Goal: Task Accomplishment & Management: Use online tool/utility

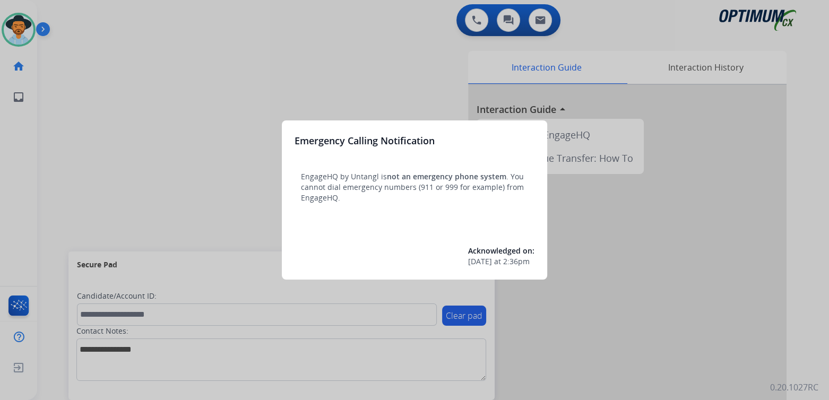
click at [144, 108] on div at bounding box center [414, 200] width 829 height 400
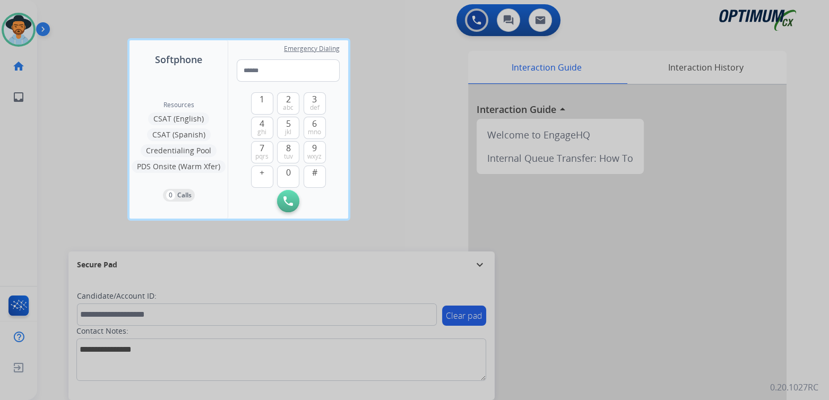
click at [409, 107] on div at bounding box center [414, 200] width 829 height 400
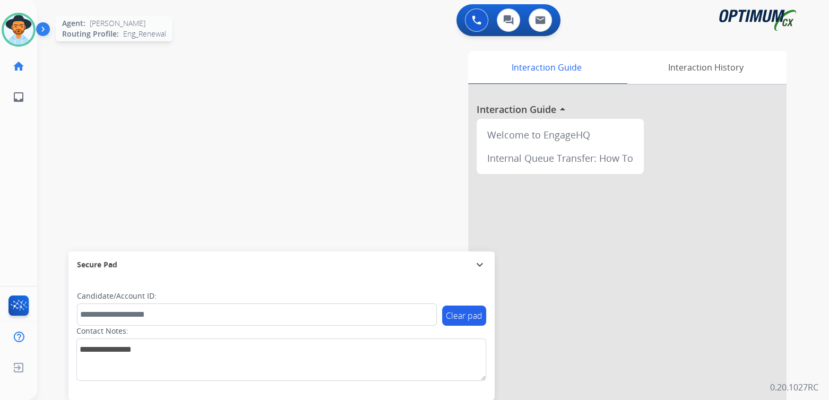
click at [30, 32] on img at bounding box center [19, 30] width 30 height 30
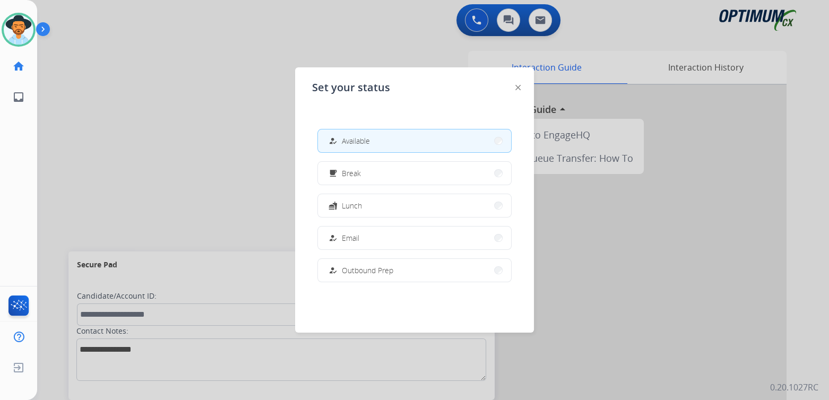
click at [386, 141] on button "how_to_reg Available" at bounding box center [414, 141] width 193 height 23
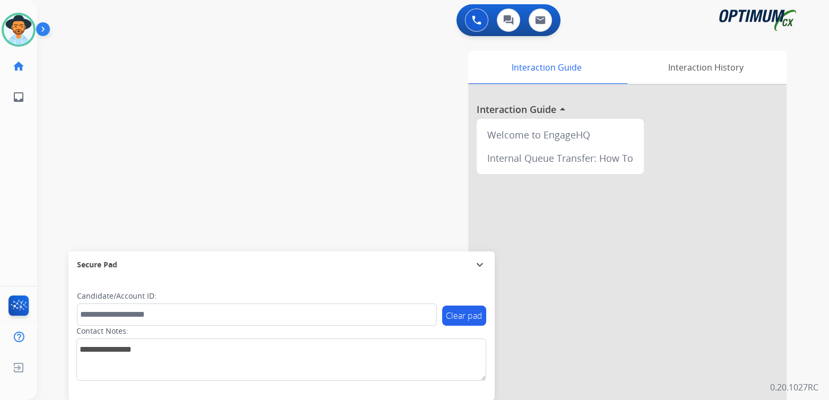
click at [479, 269] on mat-icon "expand_more" at bounding box center [480, 265] width 13 height 13
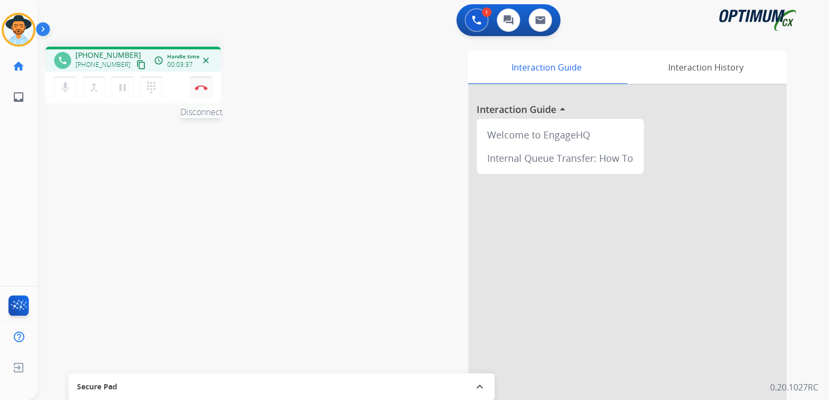
click at [198, 89] on img at bounding box center [201, 87] width 13 height 5
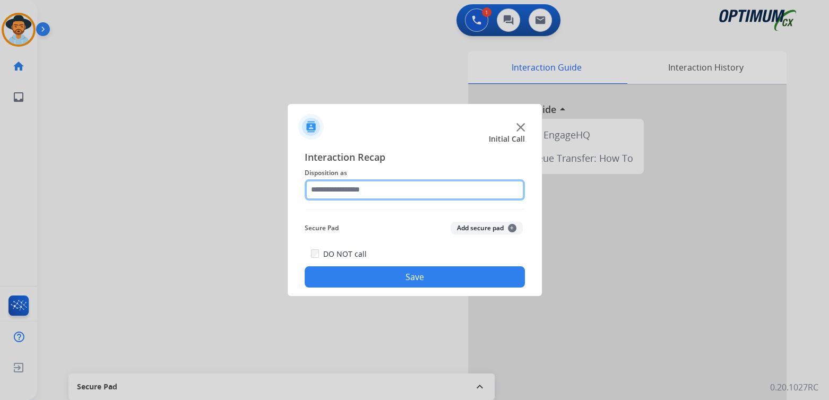
click at [374, 196] on input "text" at bounding box center [415, 189] width 220 height 21
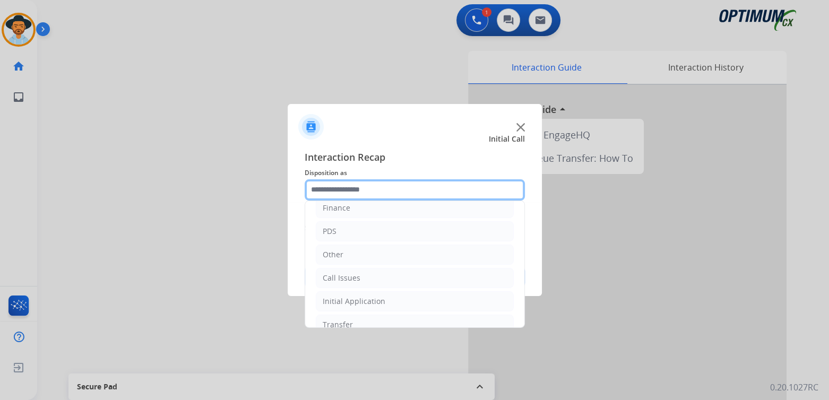
scroll to position [70, 0]
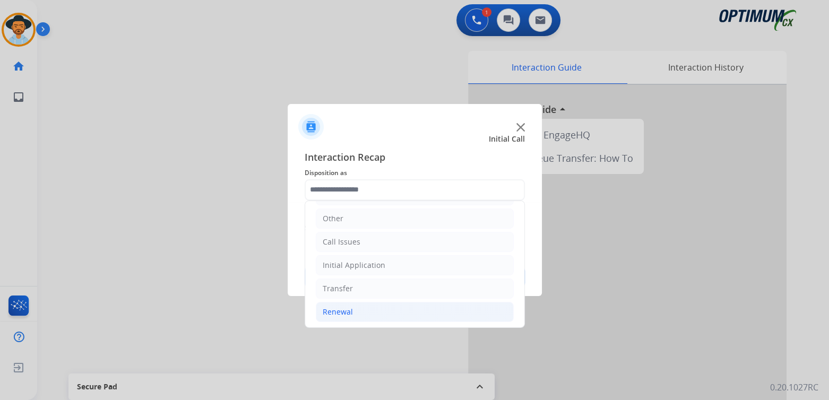
drag, startPoint x: 361, startPoint y: 314, endPoint x: 383, endPoint y: 310, distance: 23.1
click at [362, 314] on li "Renewal" at bounding box center [415, 312] width 198 height 20
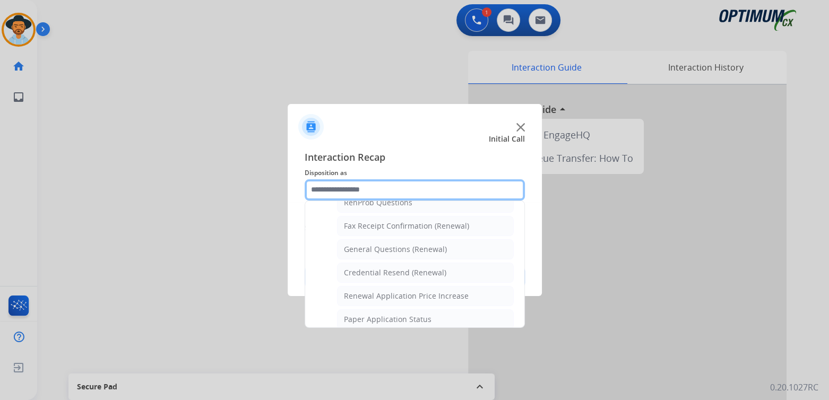
scroll to position [283, 0]
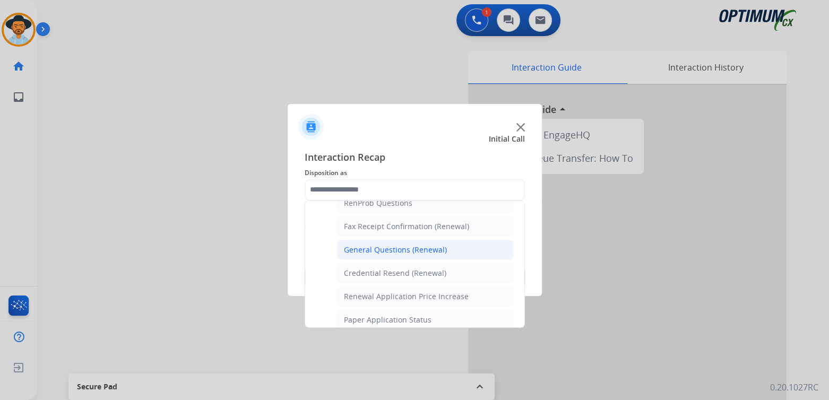
click at [396, 240] on li "General Questions (Renewal)" at bounding box center [425, 250] width 177 height 20
type input "**********"
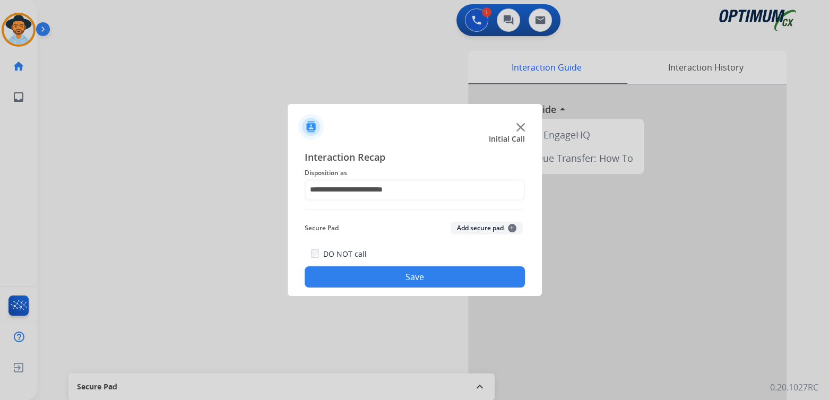
click at [432, 266] on div "DO NOT call Save" at bounding box center [415, 267] width 220 height 40
click at [438, 276] on button "Save" at bounding box center [415, 277] width 220 height 21
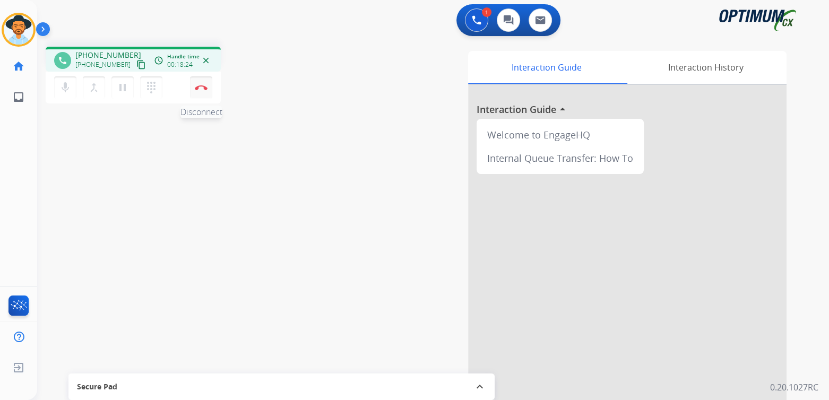
click at [203, 91] on button "Disconnect" at bounding box center [201, 87] width 22 height 22
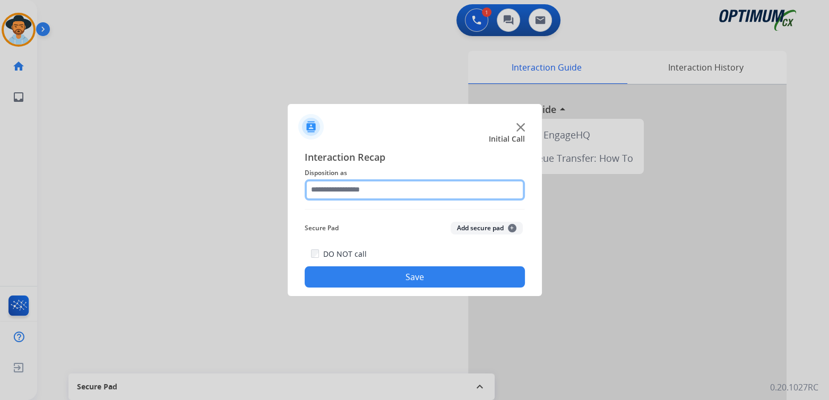
click at [371, 192] on input "text" at bounding box center [415, 189] width 220 height 21
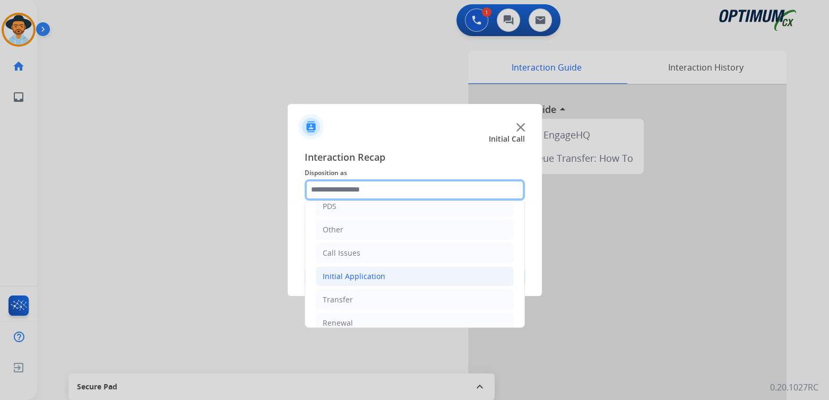
scroll to position [70, 0]
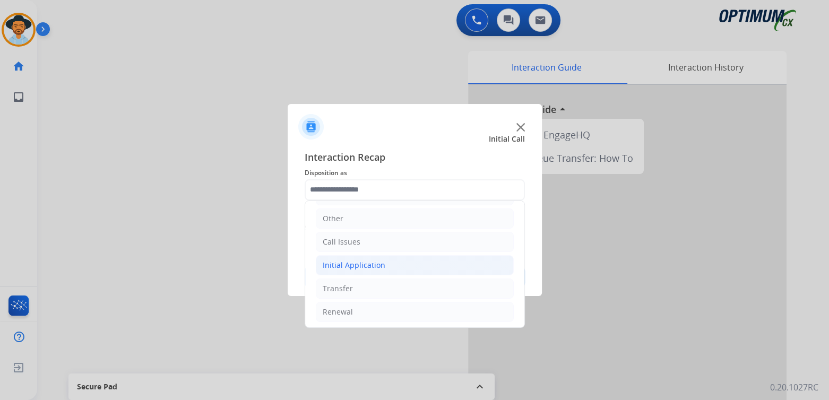
click at [371, 264] on div "Initial Application" at bounding box center [354, 265] width 63 height 11
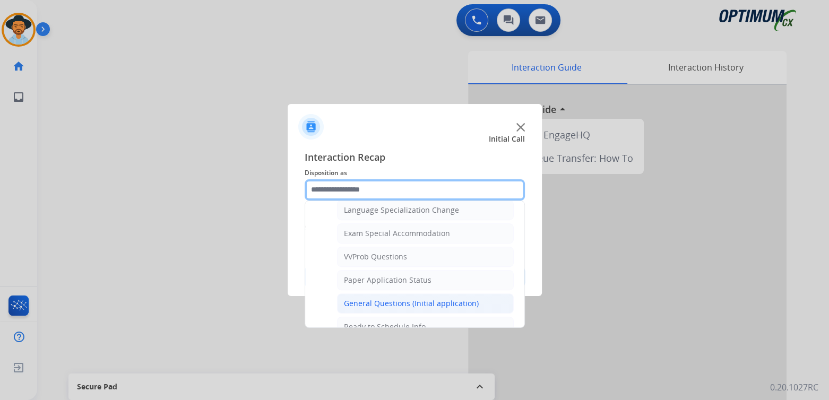
scroll to position [535, 0]
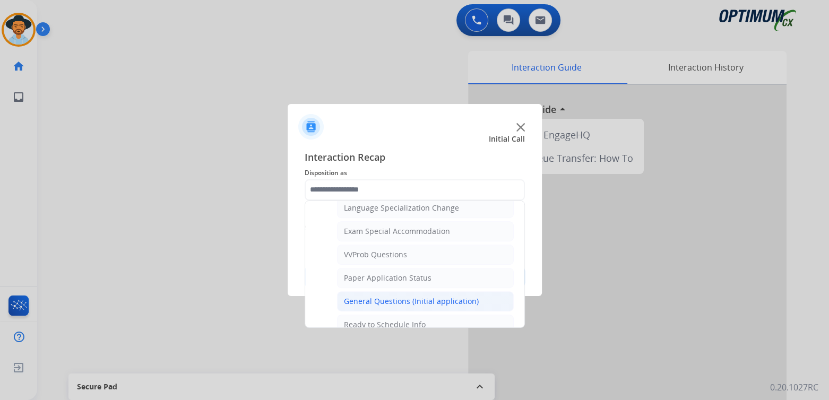
click at [383, 296] on div "General Questions (Initial application)" at bounding box center [411, 301] width 135 height 11
type input "**********"
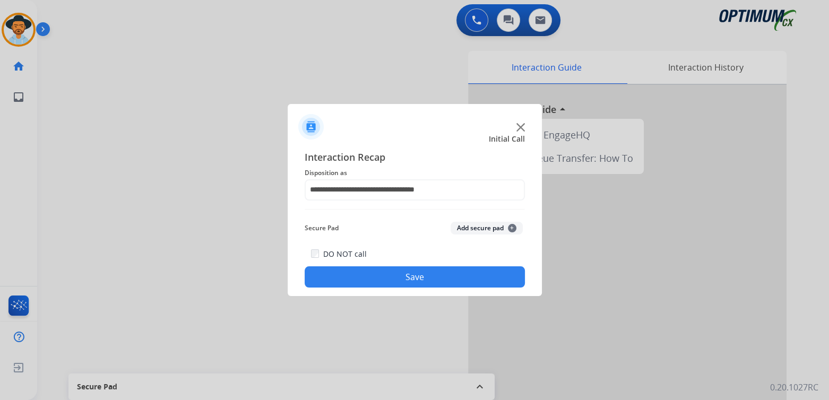
click at [426, 282] on button "Save" at bounding box center [415, 277] width 220 height 21
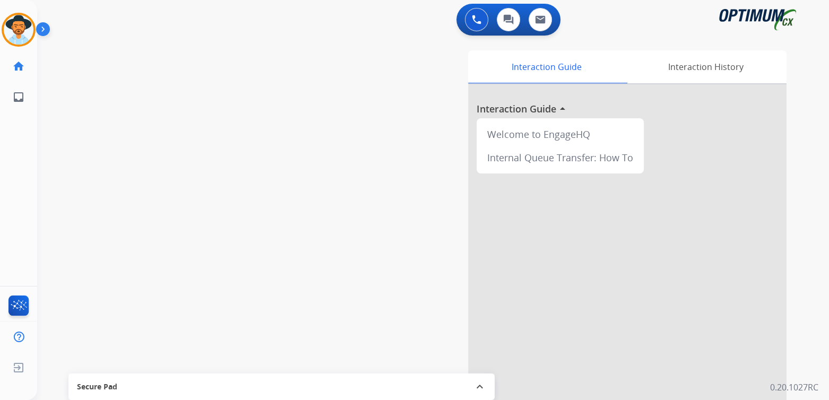
scroll to position [2, 0]
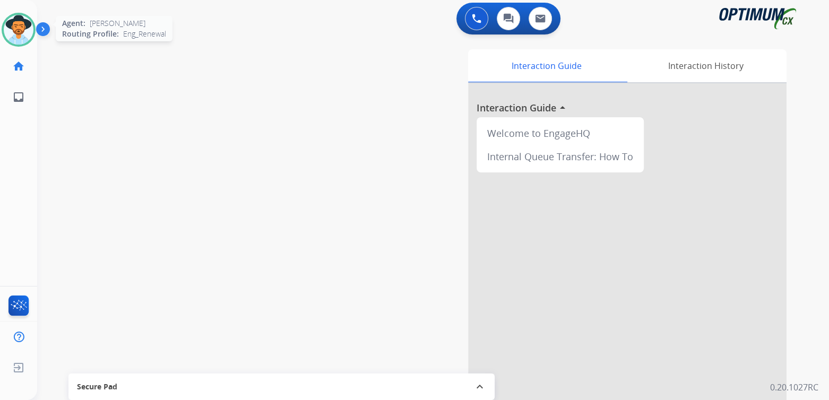
click at [13, 27] on img at bounding box center [19, 30] width 30 height 30
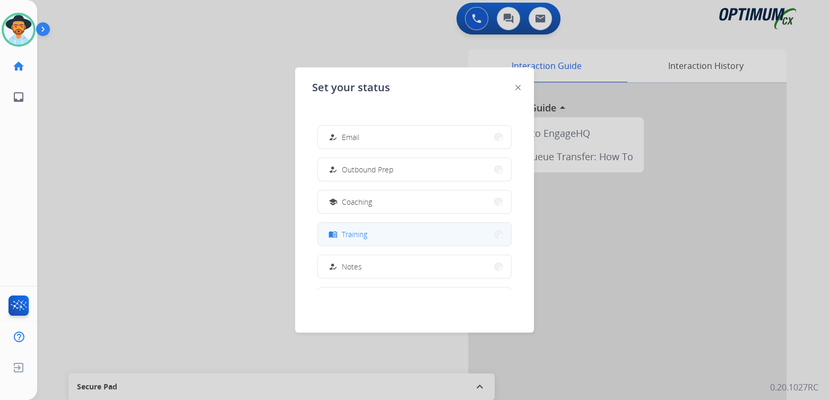
scroll to position [101, 0]
click at [367, 236] on span "Training" at bounding box center [354, 233] width 25 height 11
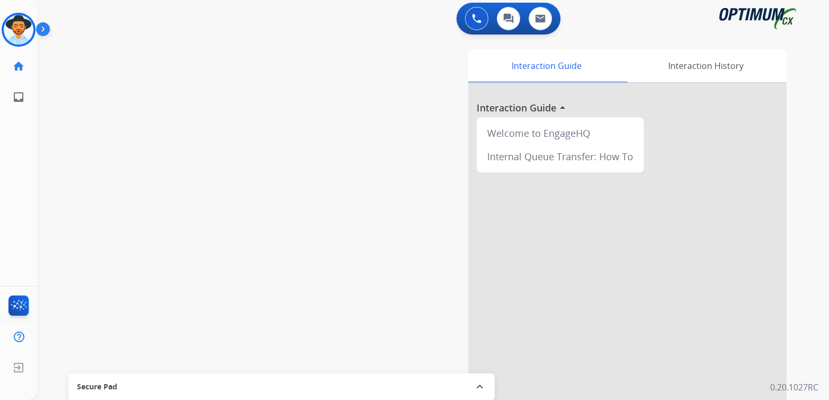
drag, startPoint x: 27, startPoint y: 33, endPoint x: 42, endPoint y: 33, distance: 15.4
click at [27, 33] on img at bounding box center [19, 30] width 30 height 30
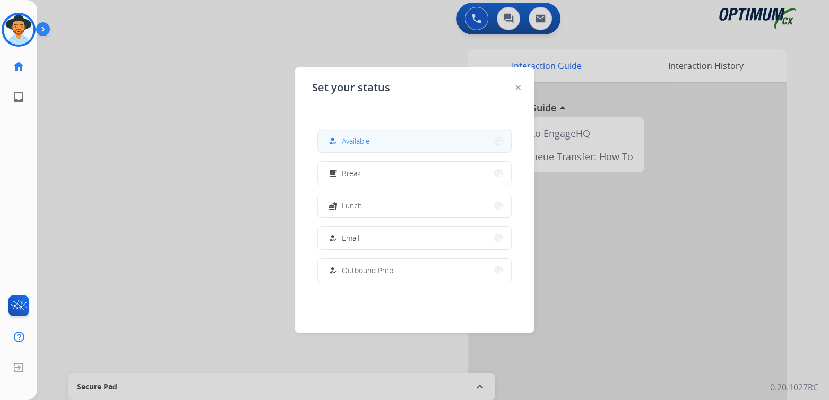
click at [369, 145] on span "Available" at bounding box center [356, 140] width 28 height 11
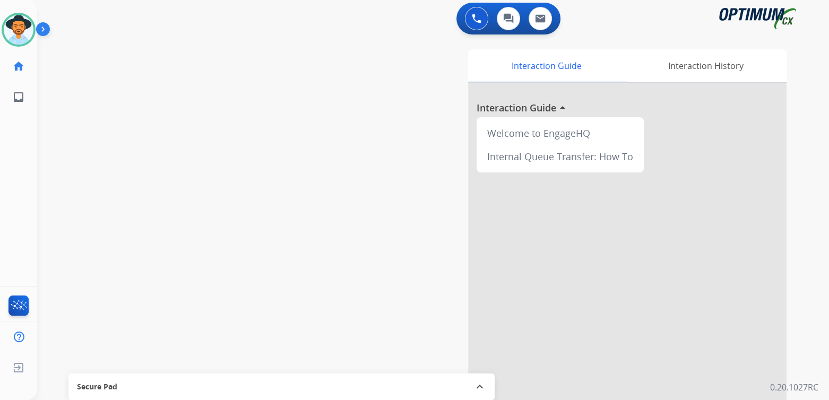
drag, startPoint x: 27, startPoint y: 21, endPoint x: 36, endPoint y: 23, distance: 8.6
click at [27, 21] on img at bounding box center [19, 30] width 30 height 30
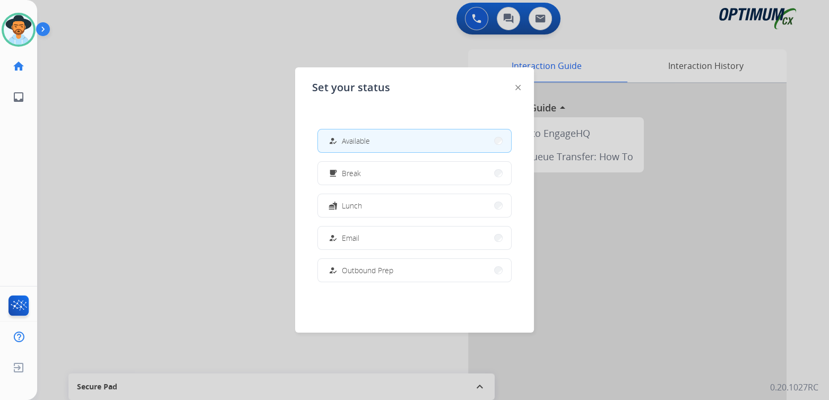
drag, startPoint x: 207, startPoint y: 155, endPoint x: 175, endPoint y: 125, distance: 43.6
click at [199, 148] on div at bounding box center [414, 200] width 829 height 400
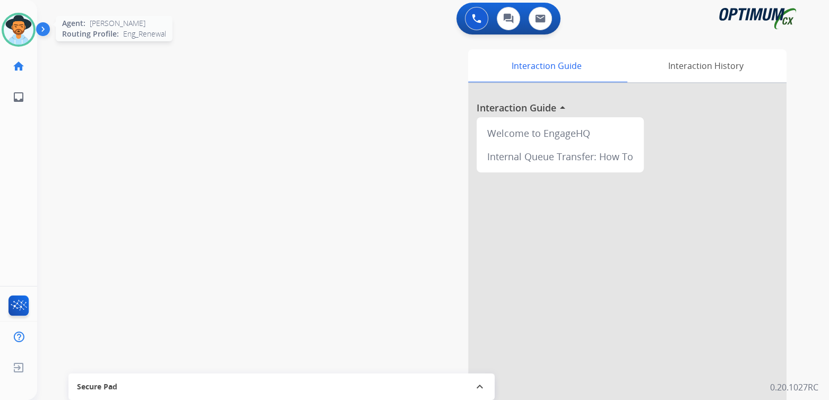
click at [22, 27] on img at bounding box center [19, 30] width 30 height 30
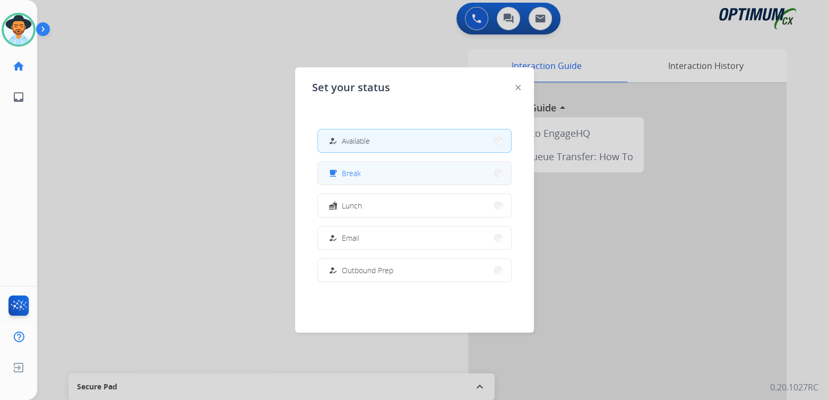
click at [365, 174] on button "free_breakfast Break" at bounding box center [414, 173] width 193 height 23
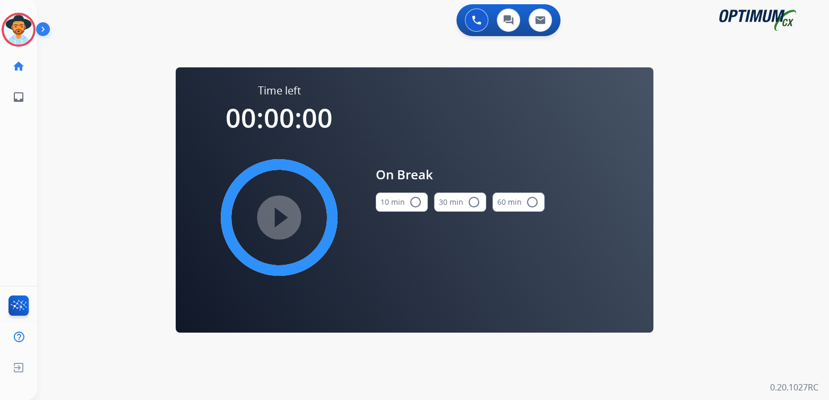
drag, startPoint x: 421, startPoint y: 203, endPoint x: 399, endPoint y: 202, distance: 21.8
click at [417, 203] on mat-icon "radio_button_unchecked" at bounding box center [415, 202] width 13 height 13
click at [283, 213] on mat-icon "play_circle_filled" at bounding box center [279, 217] width 13 height 13
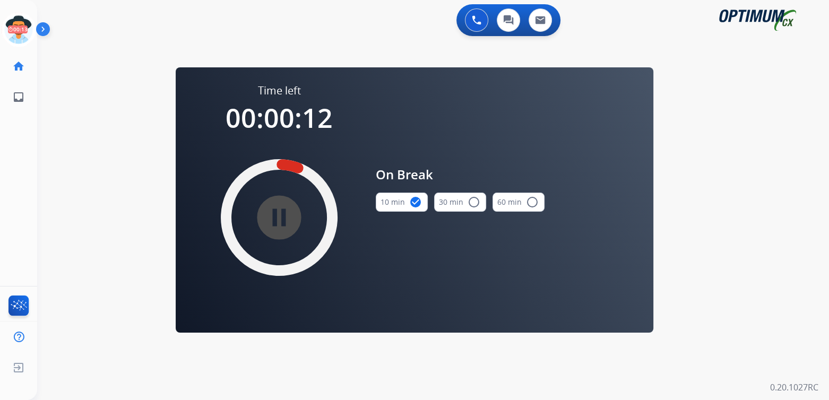
drag, startPoint x: 23, startPoint y: 24, endPoint x: 47, endPoint y: 26, distance: 23.5
click at [23, 24] on icon at bounding box center [19, 30] width 35 height 35
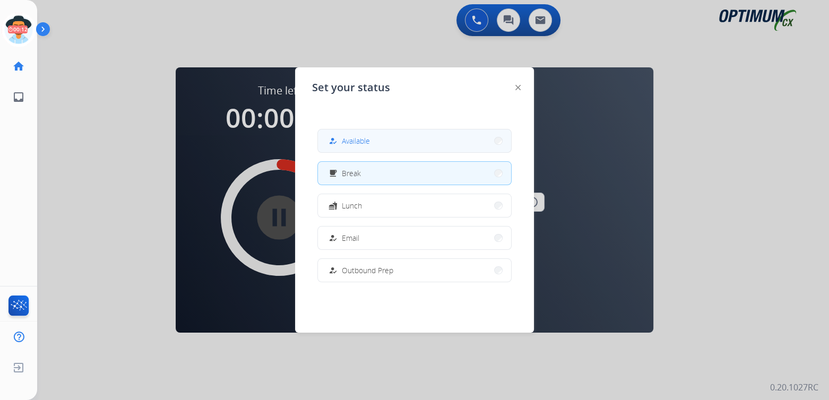
click at [372, 140] on button "how_to_reg Available" at bounding box center [414, 141] width 193 height 23
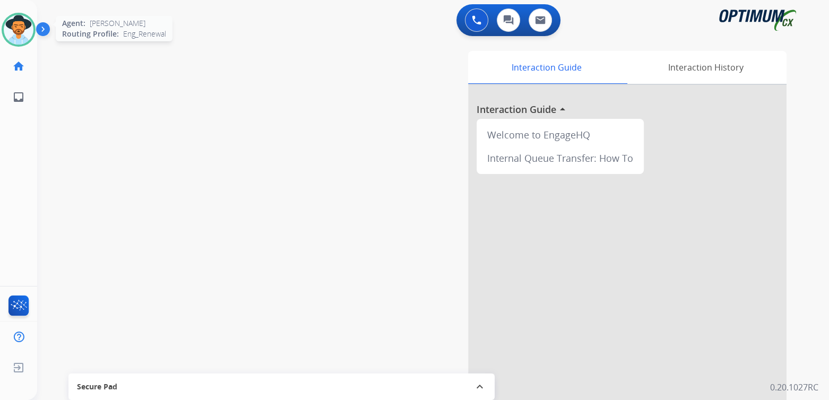
click at [28, 36] on img at bounding box center [19, 30] width 30 height 30
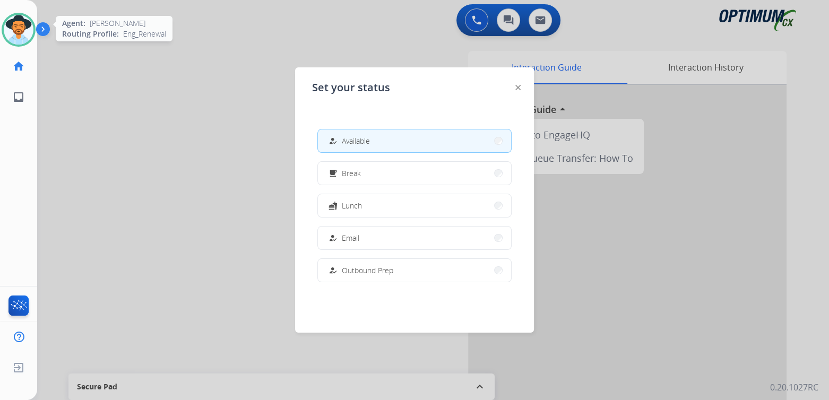
click at [28, 36] on img at bounding box center [19, 30] width 30 height 30
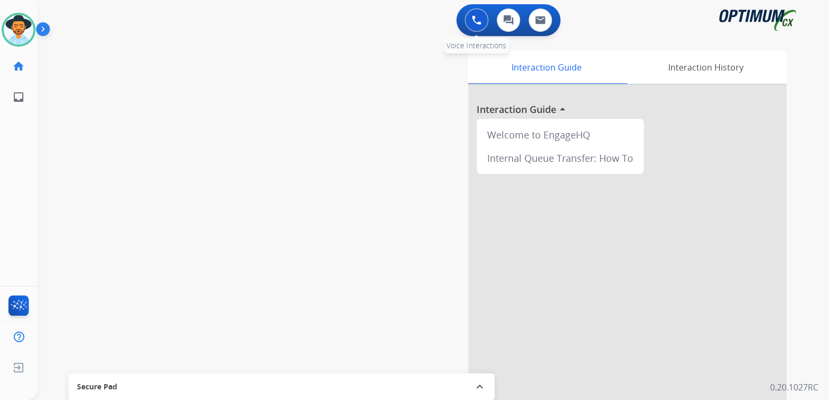
click at [479, 23] on img at bounding box center [477, 20] width 10 height 10
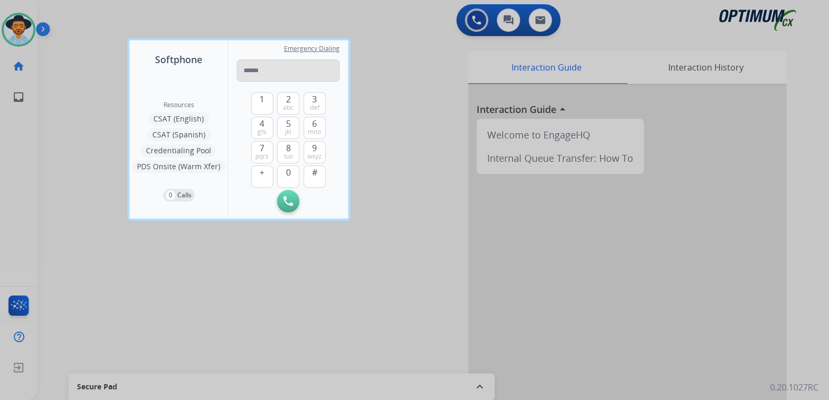
click at [275, 68] on input "tel" at bounding box center [288, 70] width 103 height 22
type input "*"
type input "**********"
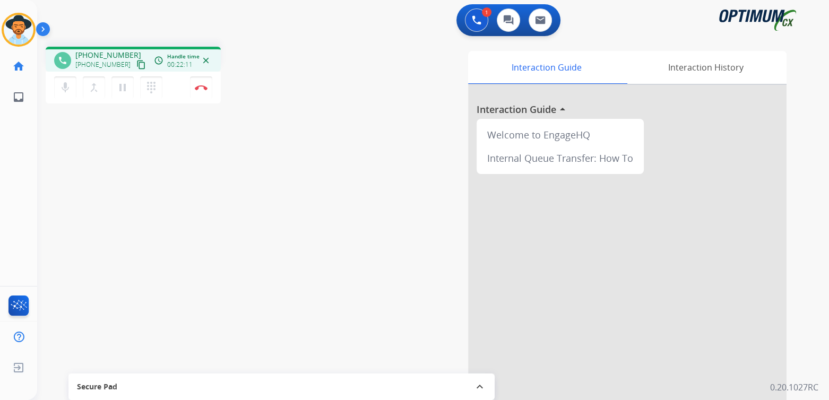
drag, startPoint x: 200, startPoint y: 86, endPoint x: 263, endPoint y: 70, distance: 65.3
click at [200, 86] on img at bounding box center [201, 87] width 13 height 5
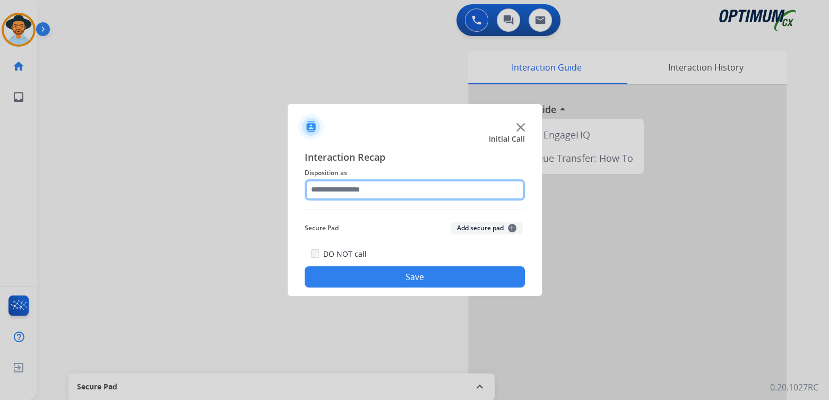
click at [372, 195] on input "text" at bounding box center [415, 189] width 220 height 21
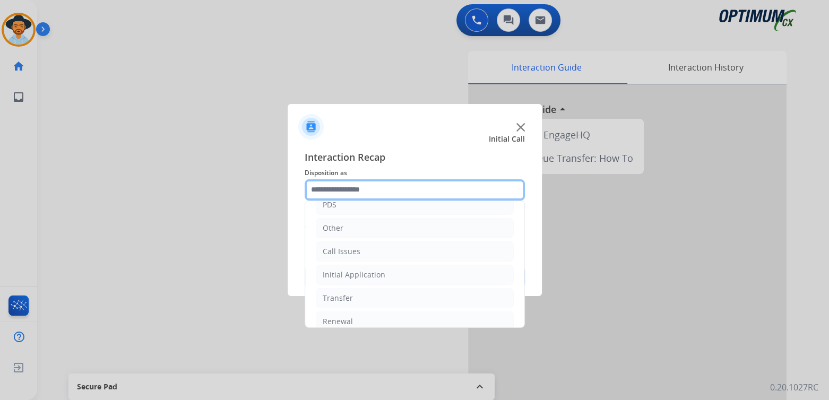
scroll to position [70, 0]
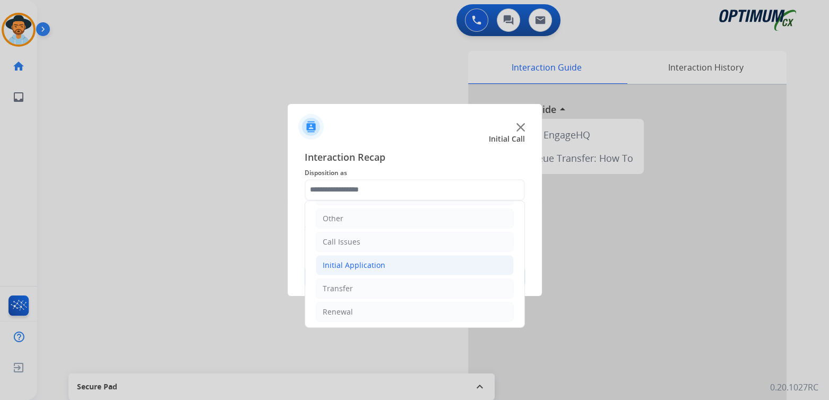
click at [372, 269] on li "Initial Application" at bounding box center [415, 265] width 198 height 20
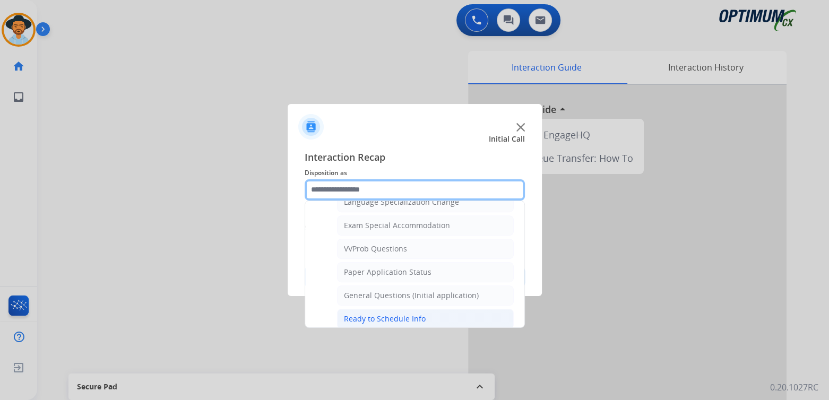
scroll to position [542, 0]
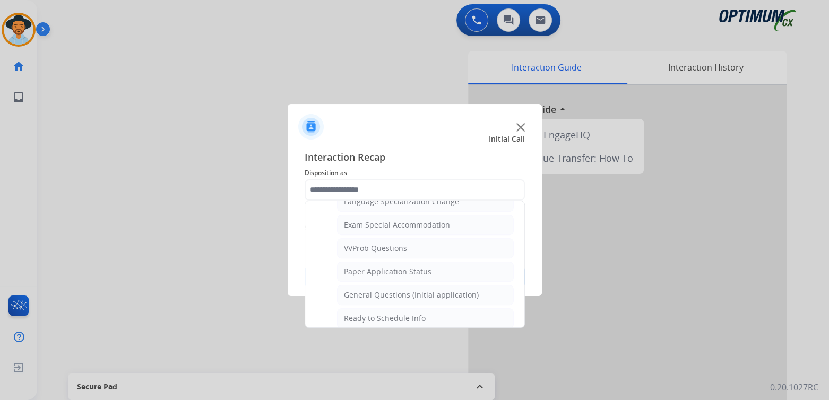
drag, startPoint x: 392, startPoint y: 288, endPoint x: 440, endPoint y: 291, distance: 47.4
click at [396, 290] on div "General Questions (Initial application)" at bounding box center [411, 295] width 135 height 11
type input "**********"
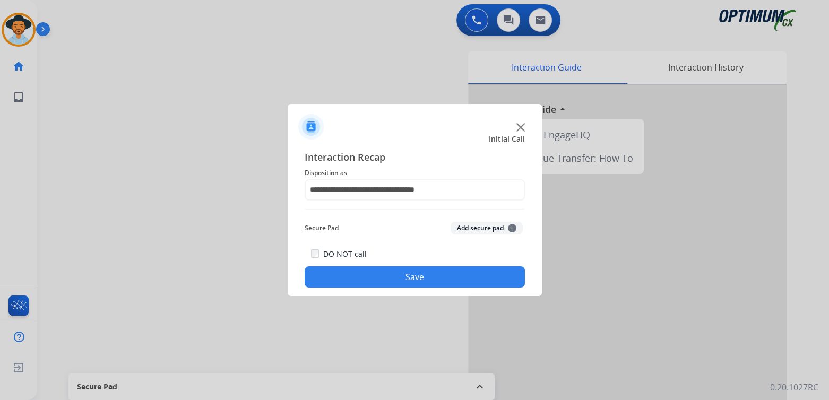
click at [461, 279] on button "Save" at bounding box center [415, 277] width 220 height 21
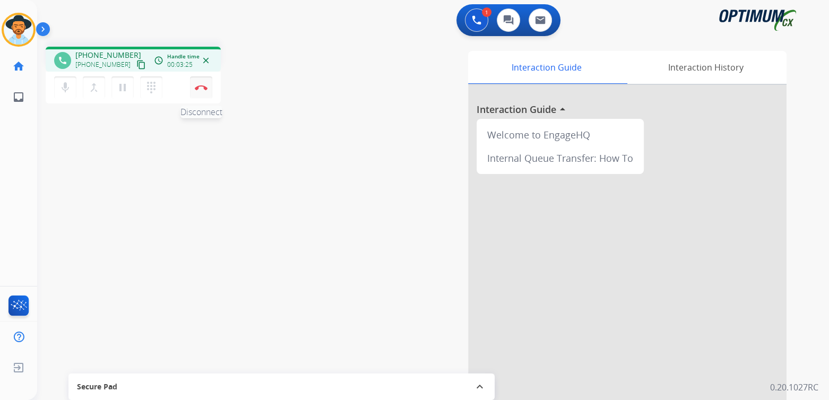
click at [200, 87] on img at bounding box center [201, 87] width 13 height 5
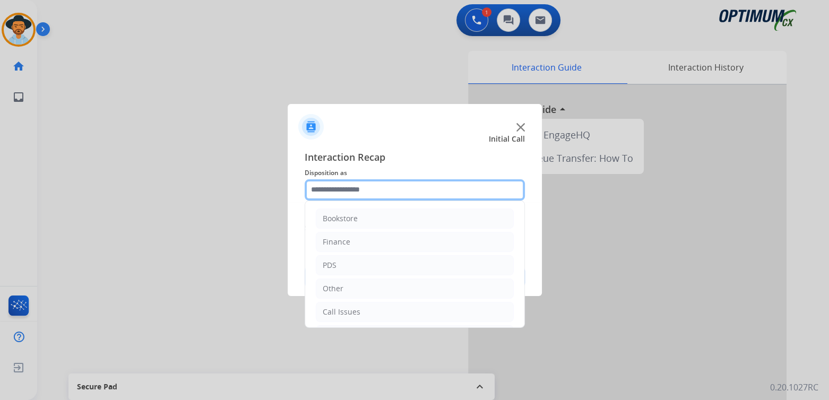
click at [368, 188] on input "text" at bounding box center [415, 189] width 220 height 21
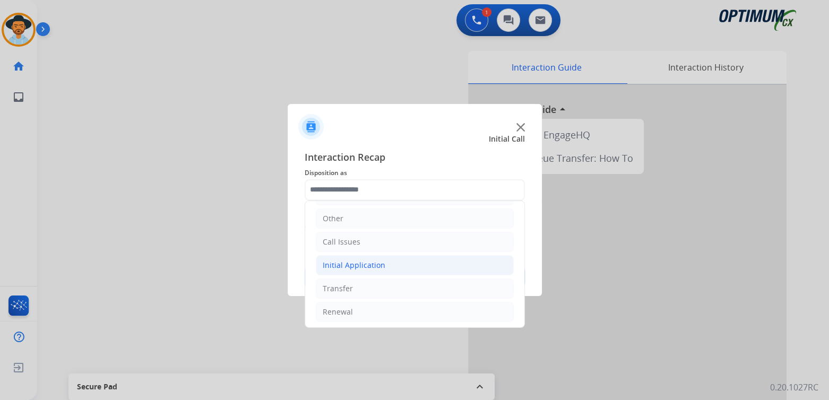
click at [385, 259] on li "Initial Application" at bounding box center [415, 265] width 198 height 20
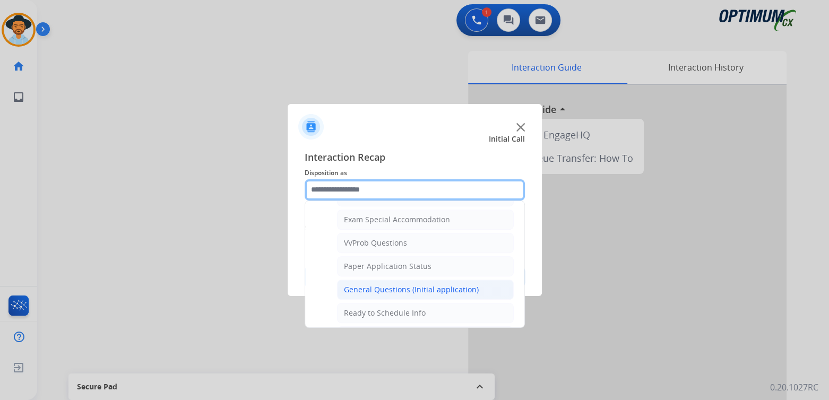
scroll to position [547, 0]
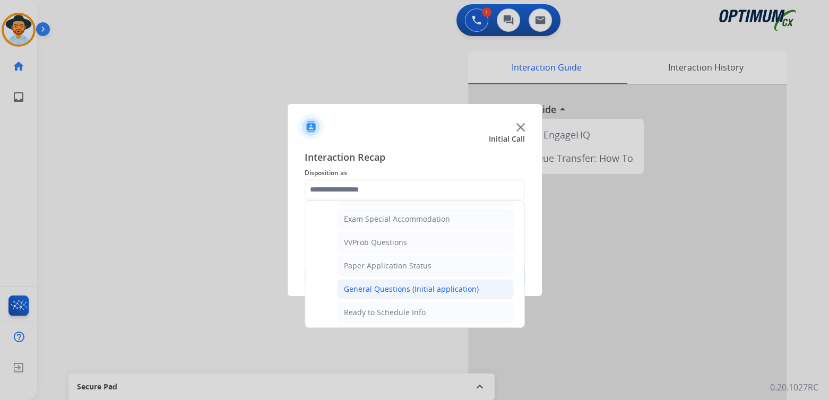
click at [382, 285] on div "General Questions (Initial application)" at bounding box center [411, 289] width 135 height 11
type input "**********"
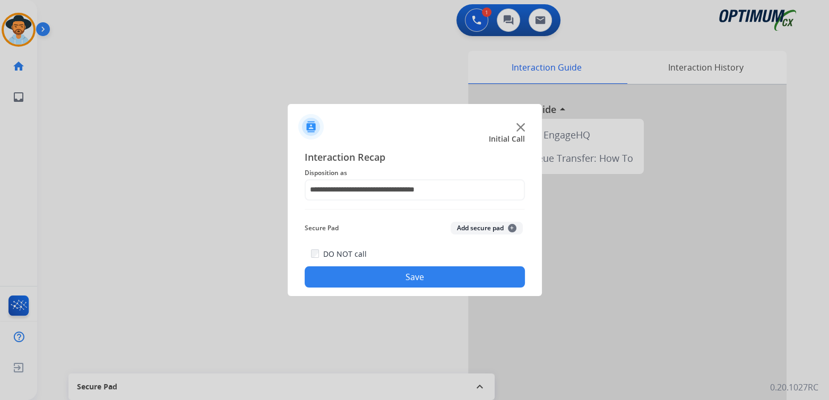
click at [435, 280] on button "Save" at bounding box center [415, 277] width 220 height 21
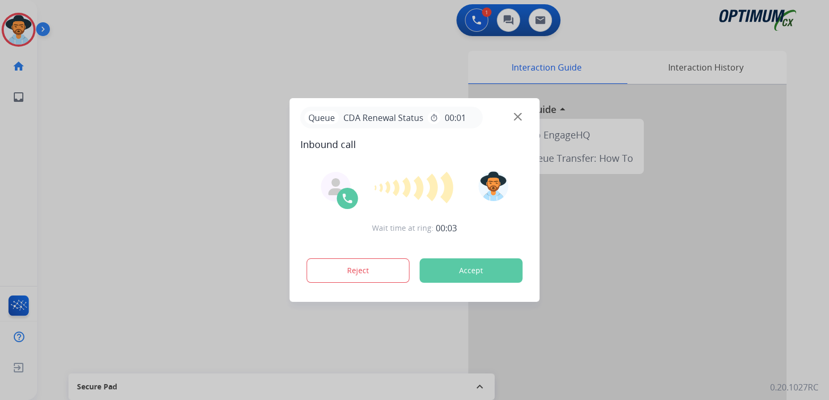
click at [355, 254] on div "Reject Accept" at bounding box center [415, 268] width 229 height 33
click at [339, 270] on button "Reject" at bounding box center [358, 271] width 103 height 24
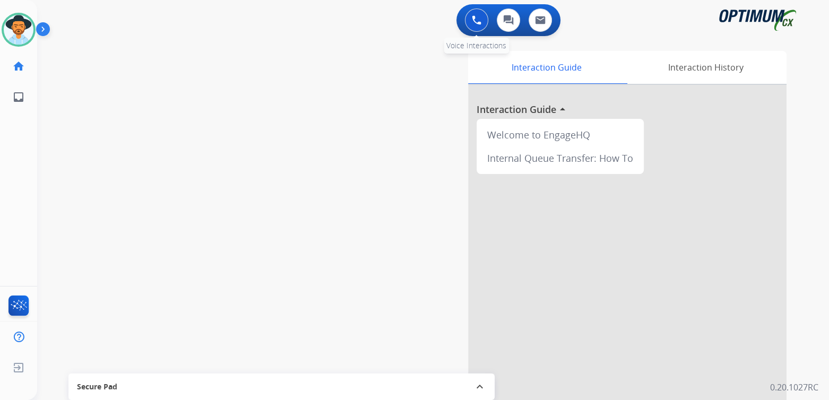
click at [476, 19] on img at bounding box center [477, 20] width 10 height 10
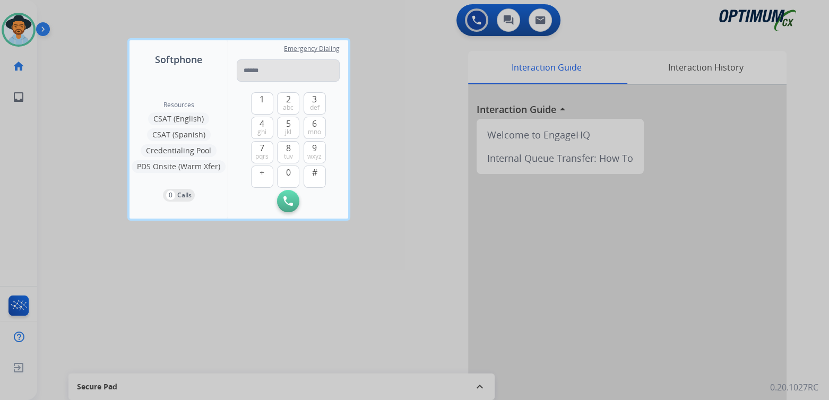
drag, startPoint x: 268, startPoint y: 69, endPoint x: 287, endPoint y: 76, distance: 20.3
click at [268, 70] on input "tel" at bounding box center [288, 70] width 103 height 22
click at [258, 74] on input "tel" at bounding box center [288, 70] width 103 height 22
type input "**********"
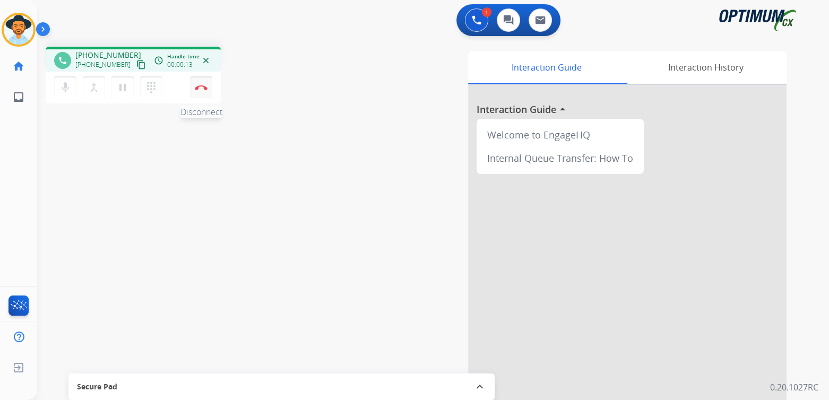
click at [198, 88] on img at bounding box center [201, 87] width 13 height 5
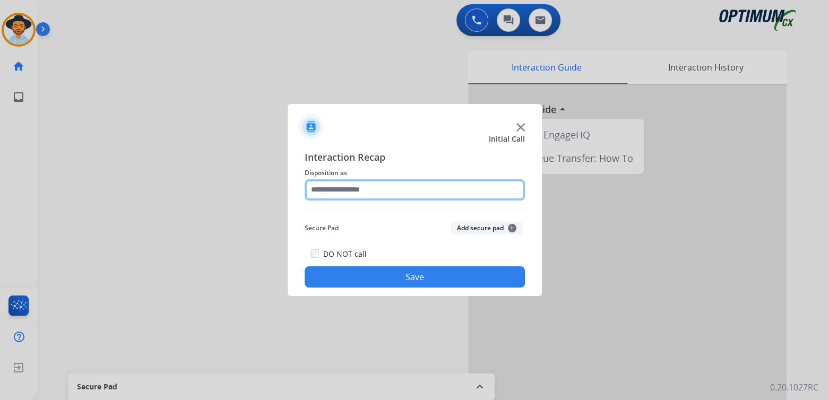
click at [389, 197] on input "text" at bounding box center [415, 189] width 220 height 21
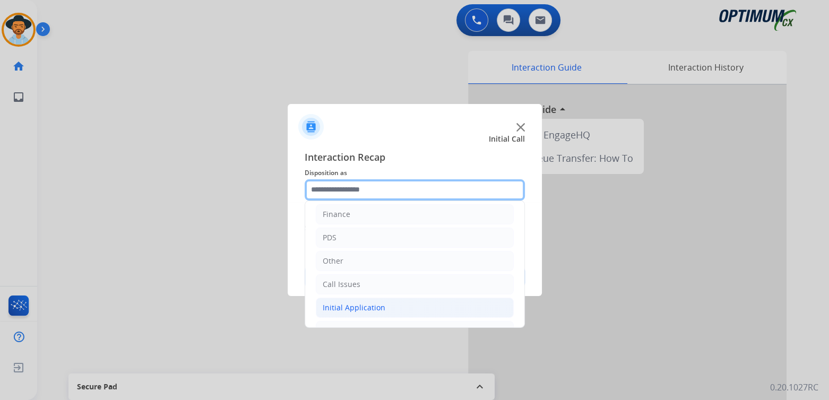
scroll to position [70, 0]
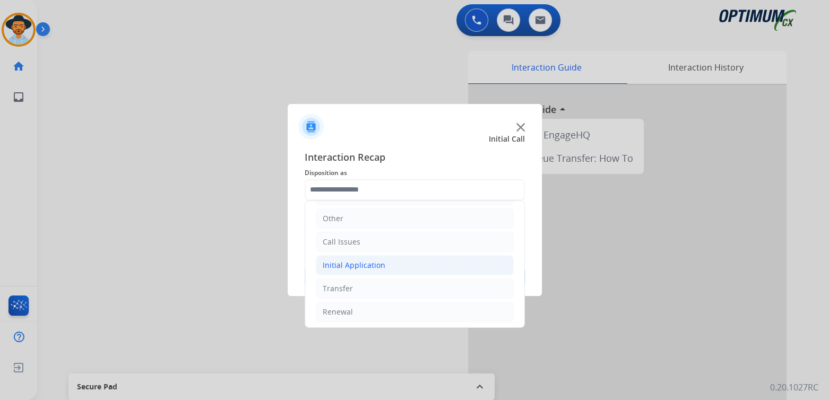
click at [370, 264] on div "Initial Application" at bounding box center [354, 265] width 63 height 11
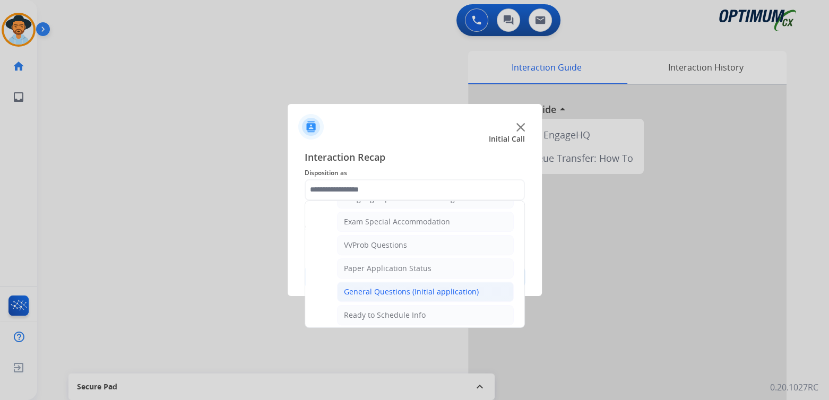
scroll to position [545, 0]
click at [393, 286] on div "General Questions (Initial application)" at bounding box center [411, 291] width 135 height 11
type input "**********"
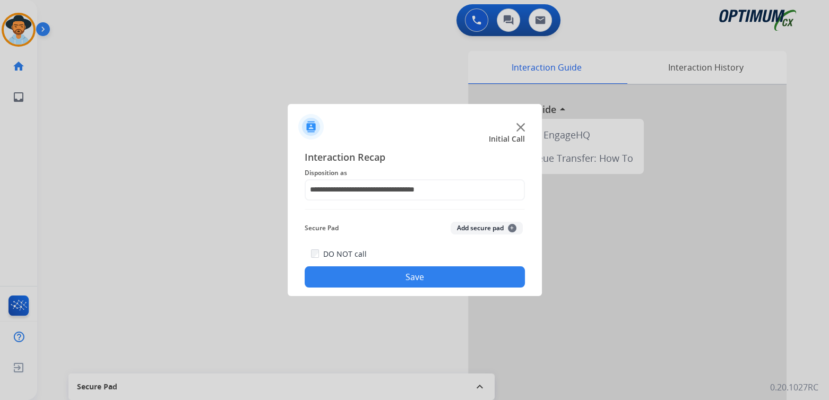
click at [446, 275] on button "Save" at bounding box center [415, 277] width 220 height 21
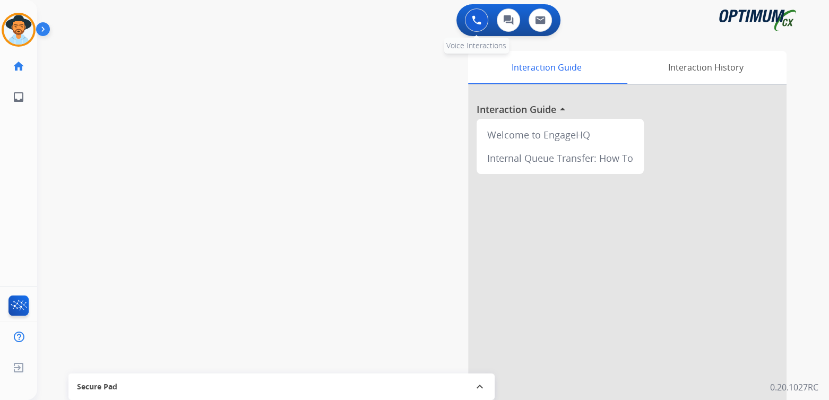
click at [478, 20] on img at bounding box center [477, 20] width 10 height 10
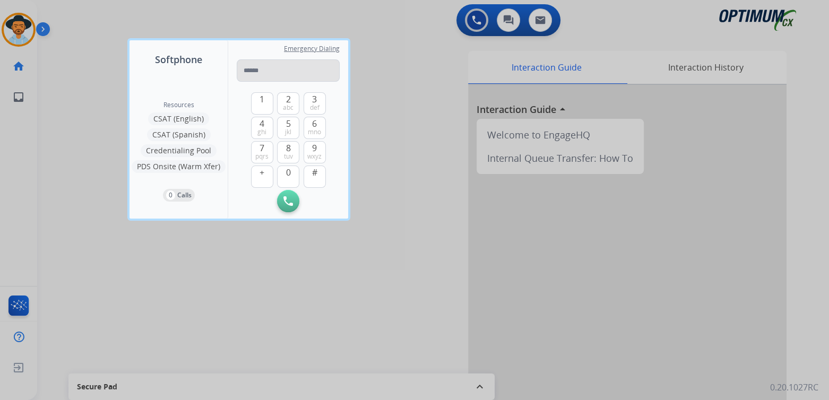
click at [254, 71] on input "tel" at bounding box center [288, 70] width 103 height 22
type input "**********"
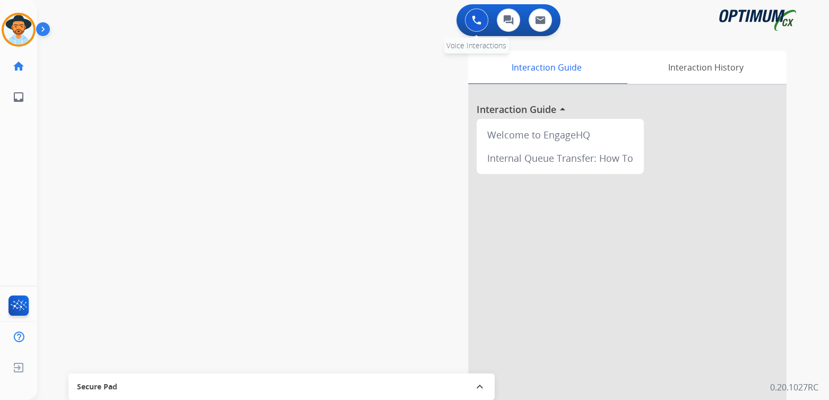
click at [471, 22] on button at bounding box center [476, 19] width 23 height 23
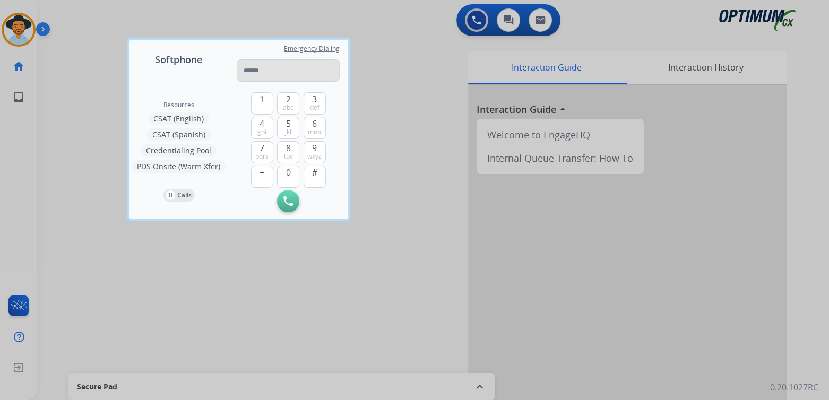
click at [270, 71] on input "tel" at bounding box center [288, 70] width 103 height 22
type input "**********"
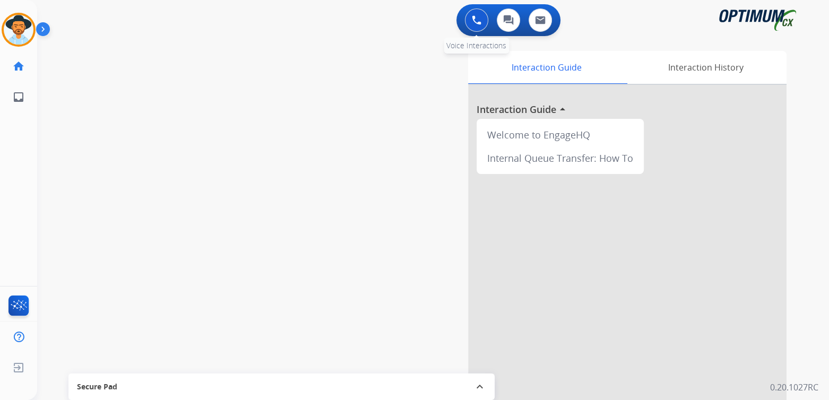
click at [478, 19] on img at bounding box center [477, 20] width 10 height 10
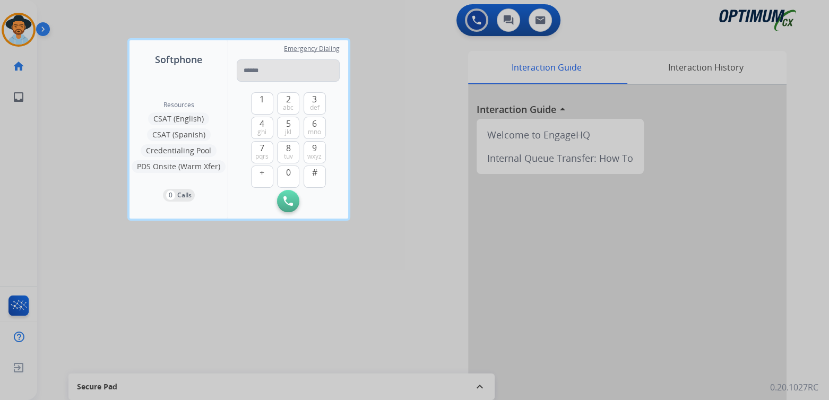
click at [286, 74] on input "tel" at bounding box center [288, 70] width 103 height 22
type input "*"
type input "**********"
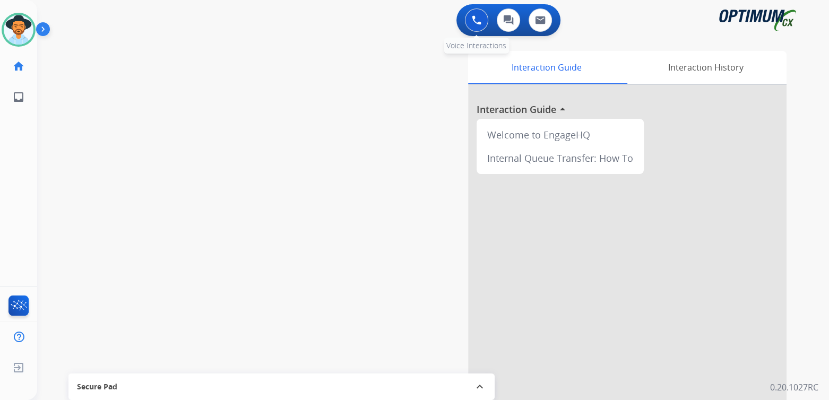
click at [475, 20] on img at bounding box center [477, 20] width 10 height 10
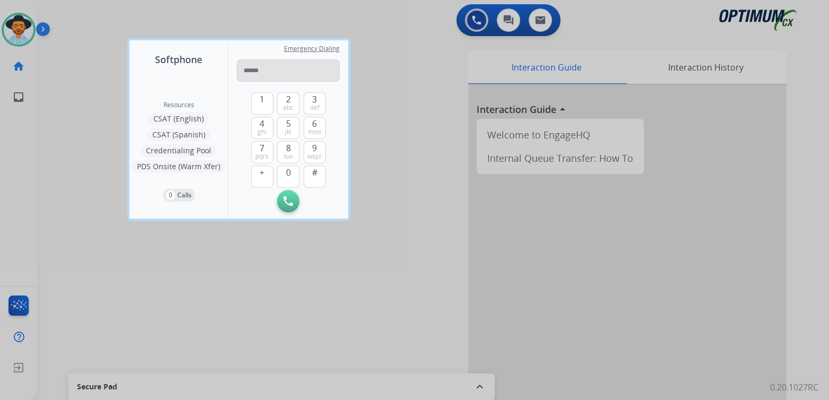
click at [273, 72] on input "tel" at bounding box center [288, 70] width 103 height 22
type input "**********"
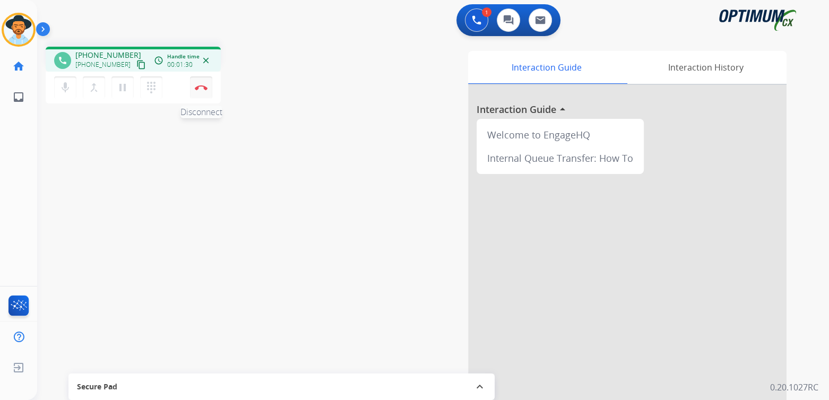
click at [202, 88] on img at bounding box center [201, 87] width 13 height 5
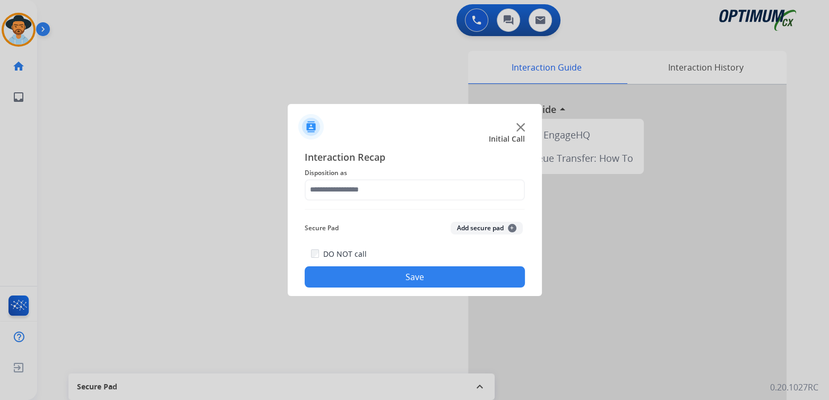
click at [389, 169] on span "Disposition as" at bounding box center [415, 173] width 220 height 13
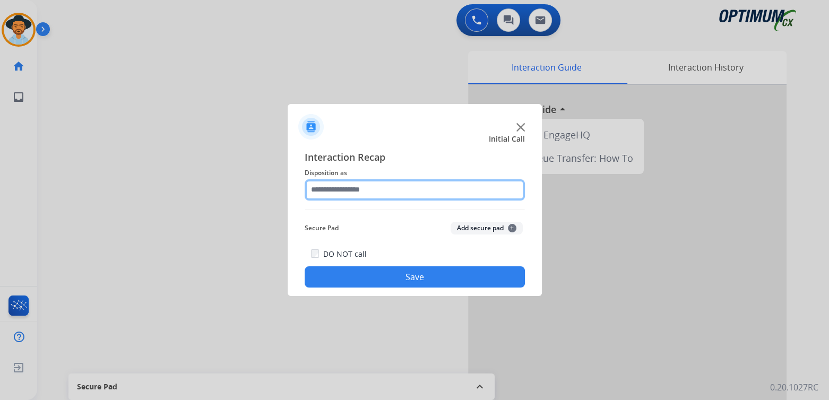
click at [380, 186] on input "text" at bounding box center [415, 189] width 220 height 21
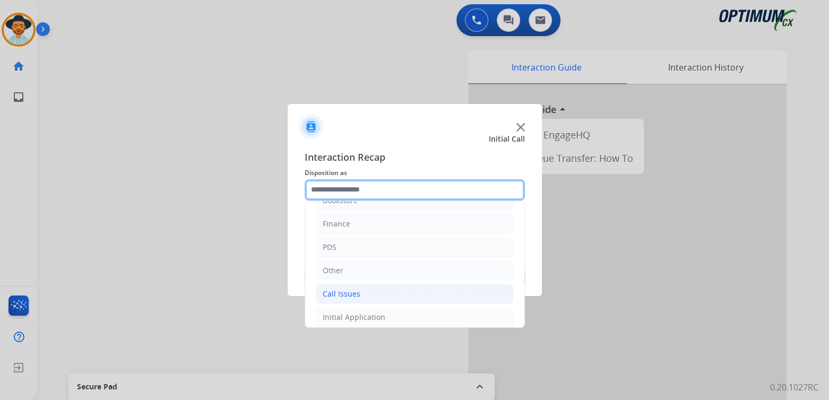
scroll to position [70, 0]
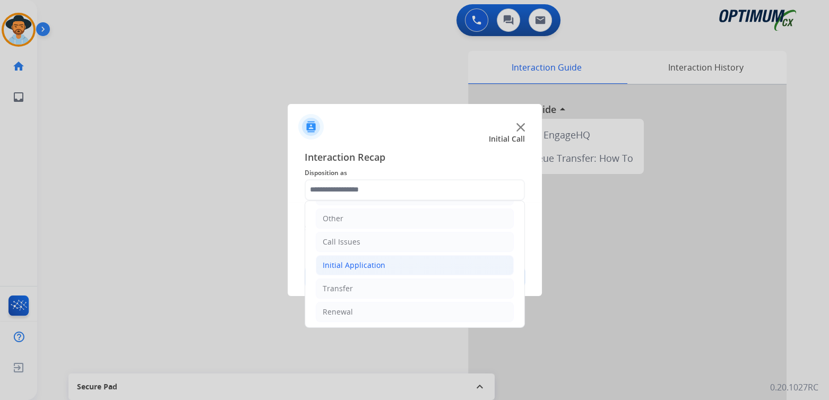
click at [354, 265] on div "Initial Application" at bounding box center [354, 265] width 63 height 11
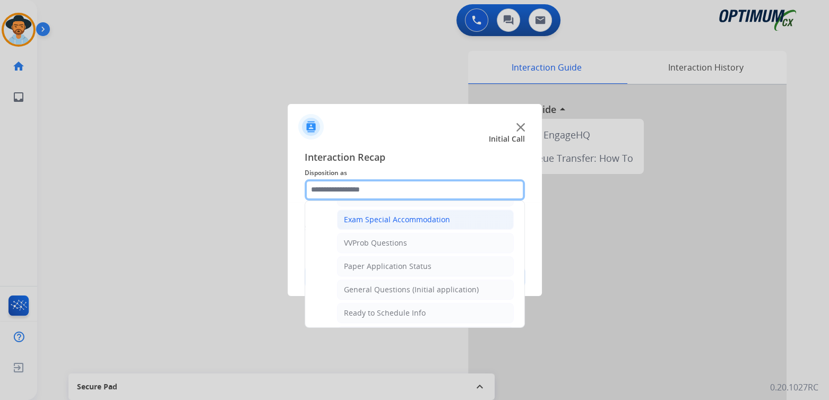
scroll to position [547, 0]
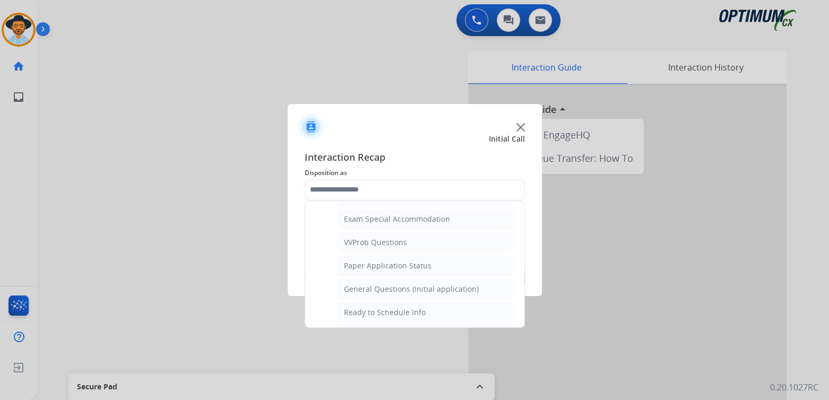
drag, startPoint x: 360, startPoint y: 256, endPoint x: 385, endPoint y: 258, distance: 25.5
click at [372, 261] on div "Paper Application Status" at bounding box center [388, 266] width 88 height 11
type input "**********"
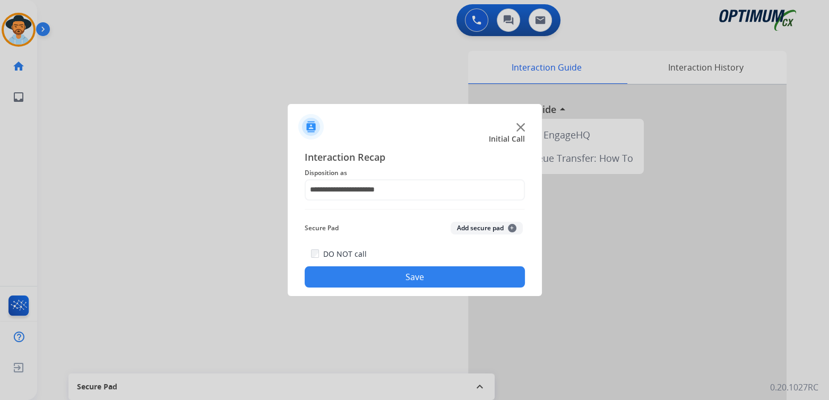
click at [443, 270] on button "Save" at bounding box center [415, 277] width 220 height 21
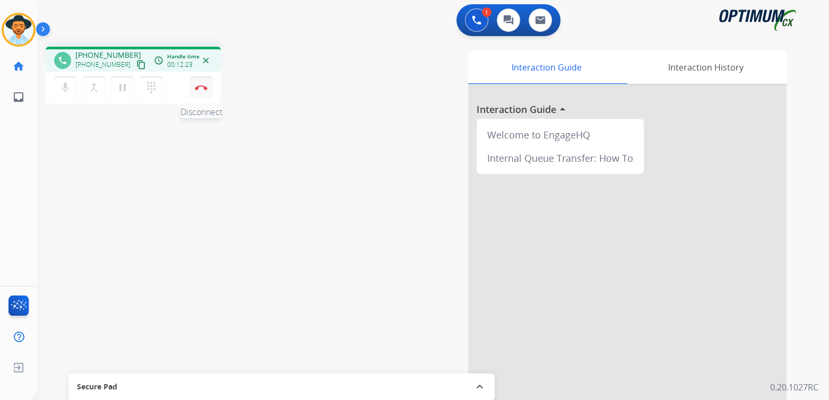
click at [196, 90] on button "Disconnect" at bounding box center [201, 87] width 22 height 22
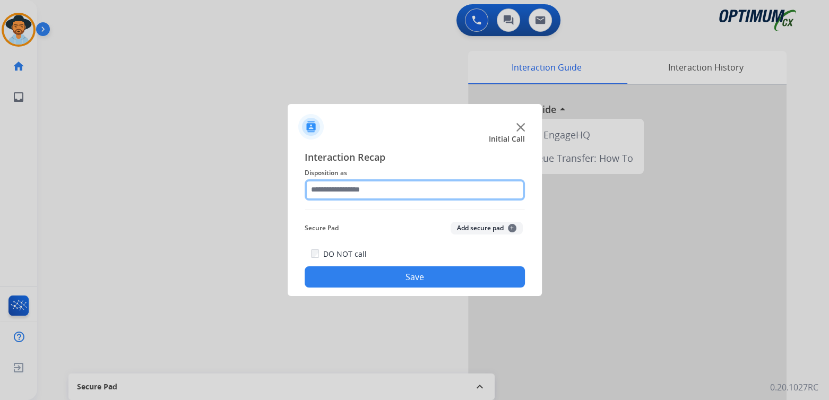
click at [367, 191] on input "text" at bounding box center [415, 189] width 220 height 21
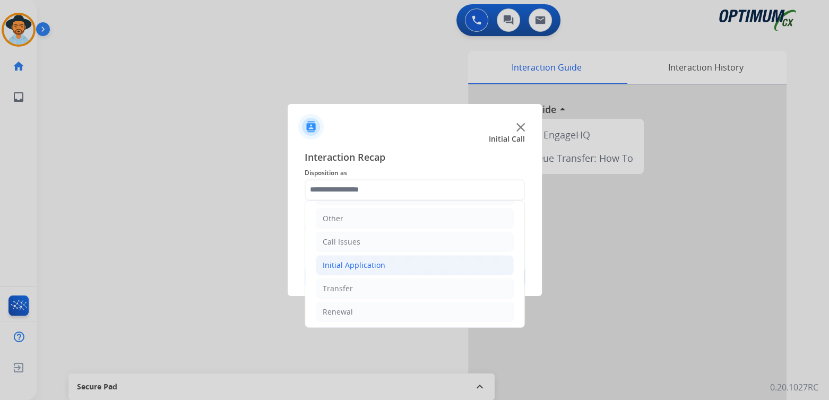
click at [367, 260] on div "Initial Application" at bounding box center [354, 265] width 63 height 11
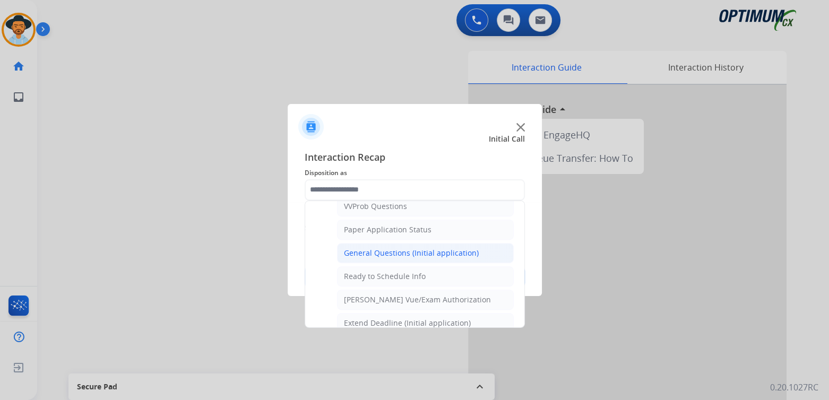
scroll to position [586, 0]
click at [397, 246] on div "General Questions (Initial application)" at bounding box center [411, 251] width 135 height 11
type input "**********"
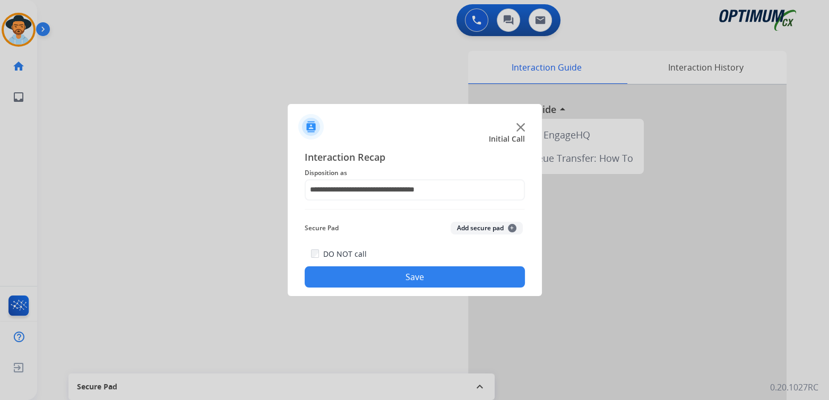
click at [422, 271] on button "Save" at bounding box center [415, 277] width 220 height 21
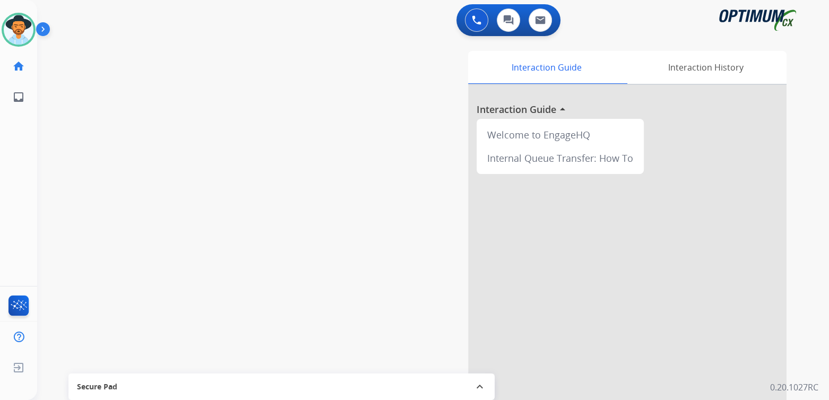
drag, startPoint x: 17, startPoint y: 35, endPoint x: 48, endPoint y: 40, distance: 31.3
click at [17, 35] on img at bounding box center [19, 30] width 30 height 30
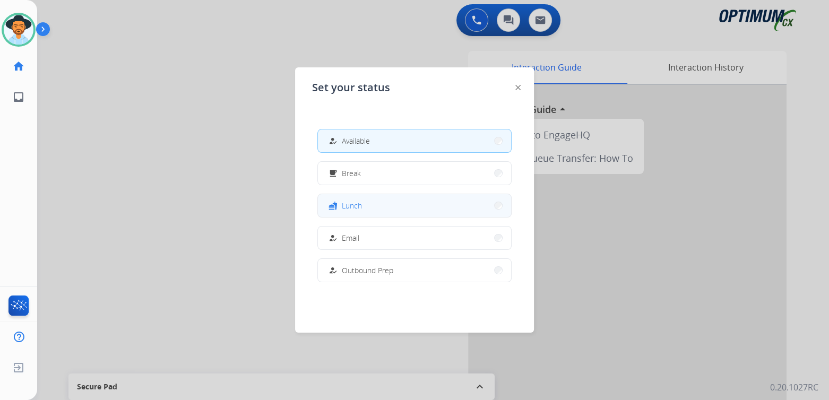
click at [372, 206] on button "fastfood Lunch" at bounding box center [414, 205] width 193 height 23
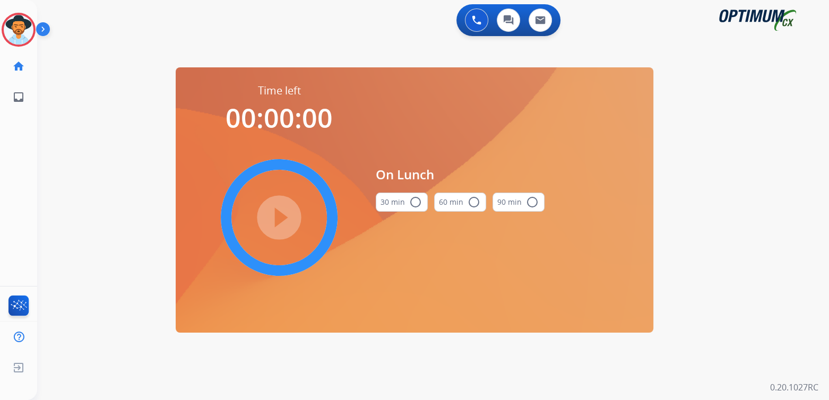
click at [416, 200] on mat-icon "radio_button_unchecked" at bounding box center [415, 202] width 13 height 13
click at [281, 218] on mat-icon "play_circle_filled" at bounding box center [279, 217] width 13 height 13
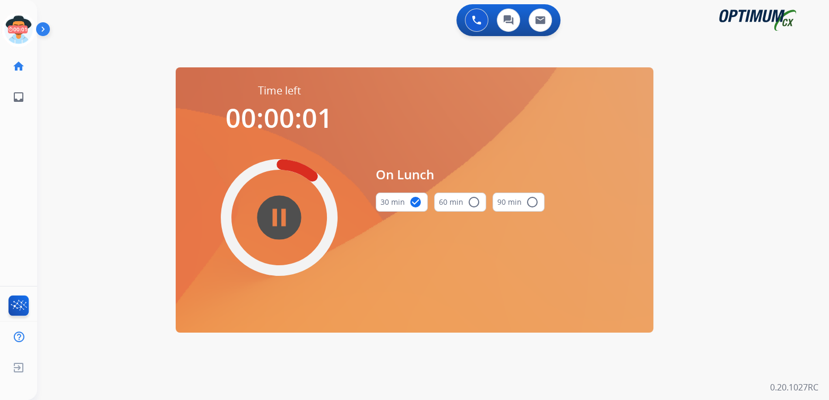
drag, startPoint x: 20, startPoint y: 28, endPoint x: 37, endPoint y: 32, distance: 17.0
click at [20, 28] on icon at bounding box center [19, 30] width 35 height 35
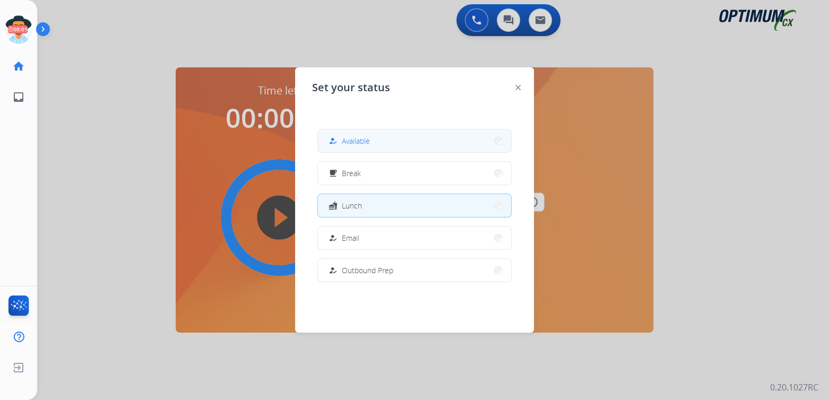
click at [383, 147] on button "how_to_reg Available" at bounding box center [414, 141] width 193 height 23
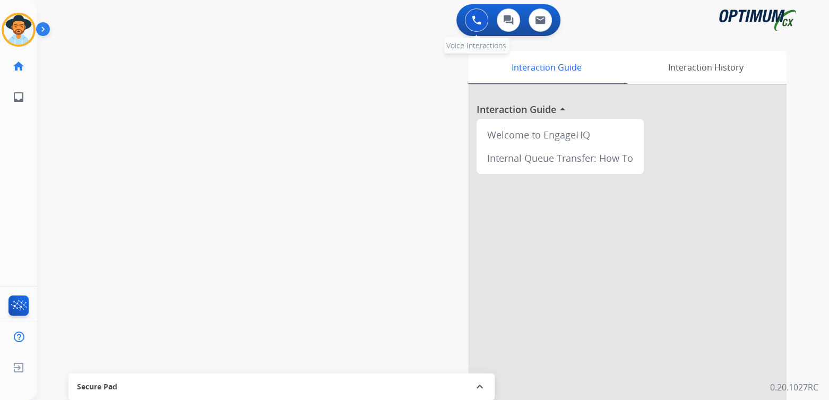
click at [478, 17] on img at bounding box center [477, 20] width 10 height 10
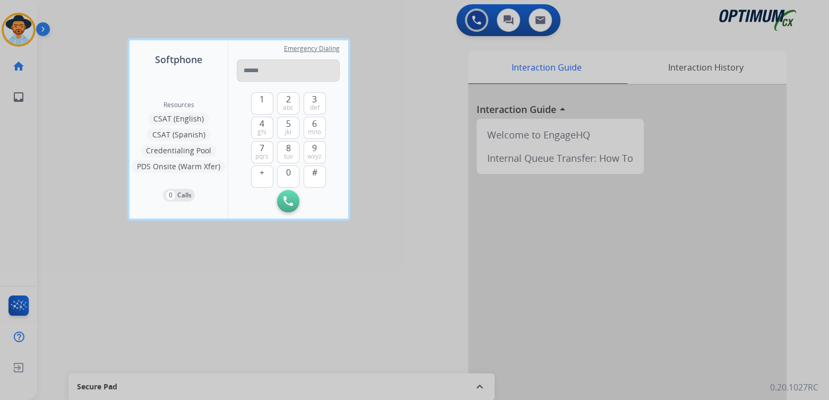
click at [287, 75] on input "tel" at bounding box center [288, 70] width 103 height 22
type input "**********"
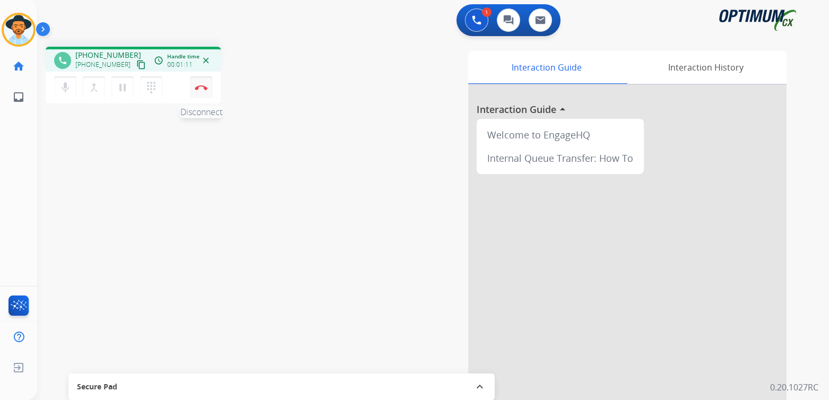
click at [202, 87] on img at bounding box center [201, 87] width 13 height 5
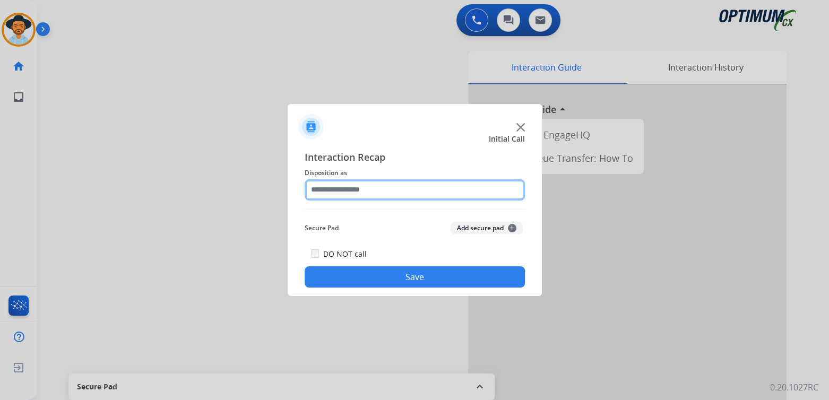
click at [347, 190] on input "text" at bounding box center [415, 189] width 220 height 21
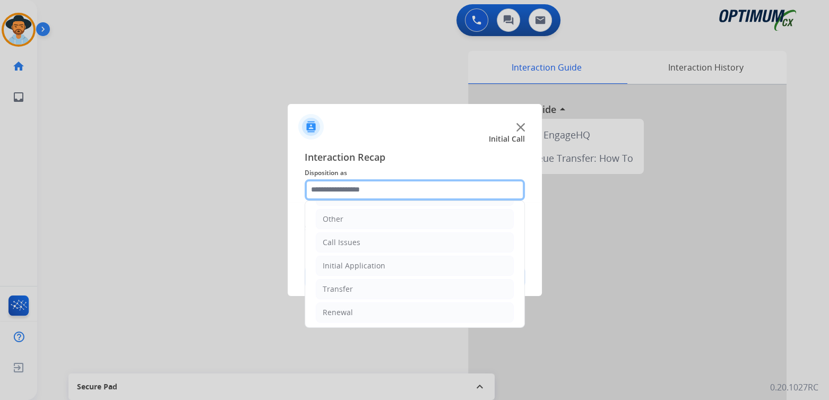
scroll to position [70, 0]
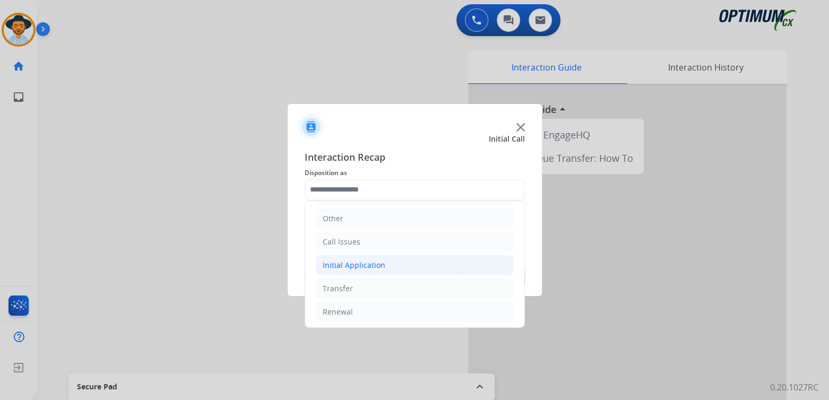
click at [362, 263] on div "Initial Application" at bounding box center [354, 265] width 63 height 11
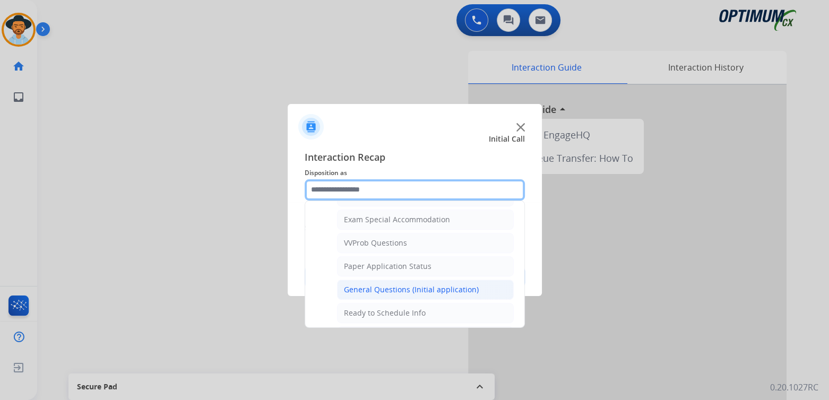
scroll to position [547, 0]
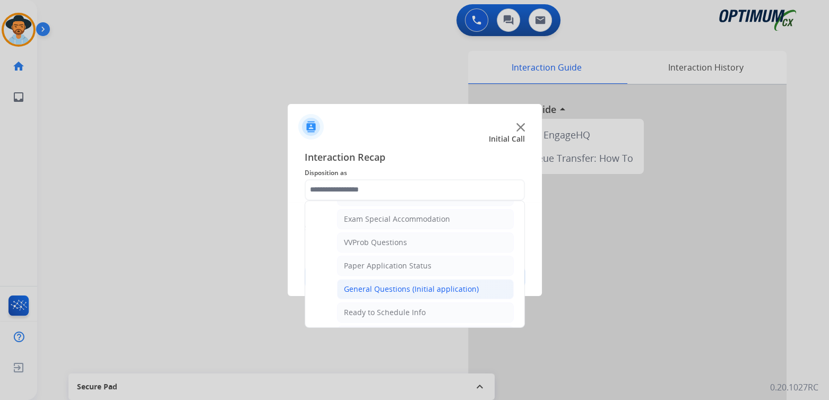
click at [404, 285] on div "General Questions (Initial application)" at bounding box center [411, 289] width 135 height 11
type input "**********"
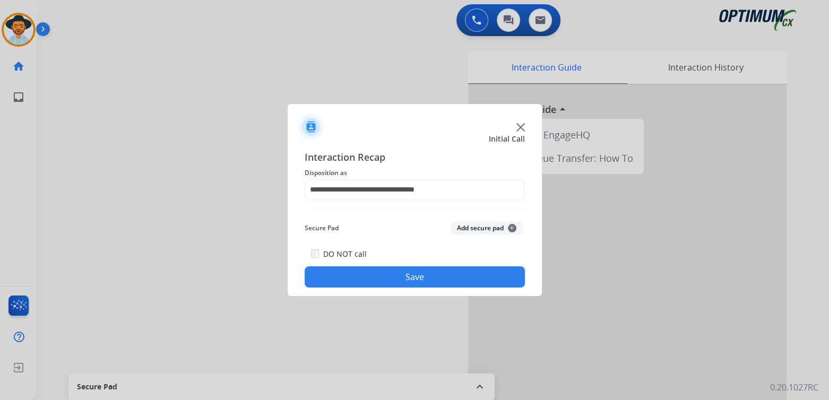
click at [436, 279] on button "Save" at bounding box center [415, 277] width 220 height 21
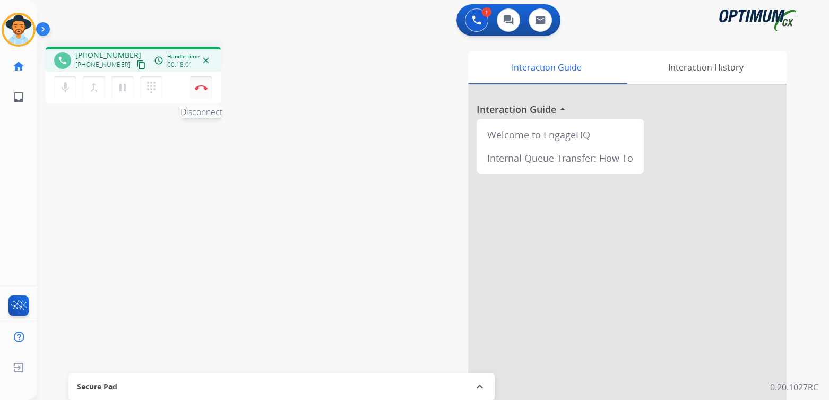
click at [210, 87] on button "Disconnect" at bounding box center [201, 87] width 22 height 22
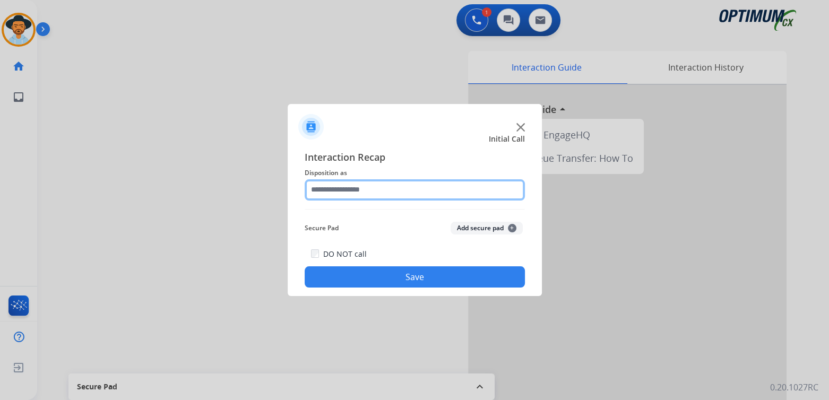
click at [396, 192] on input "text" at bounding box center [415, 189] width 220 height 21
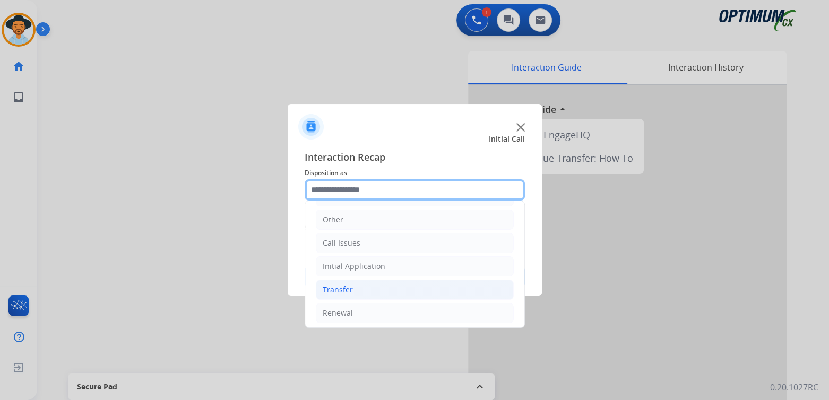
scroll to position [70, 0]
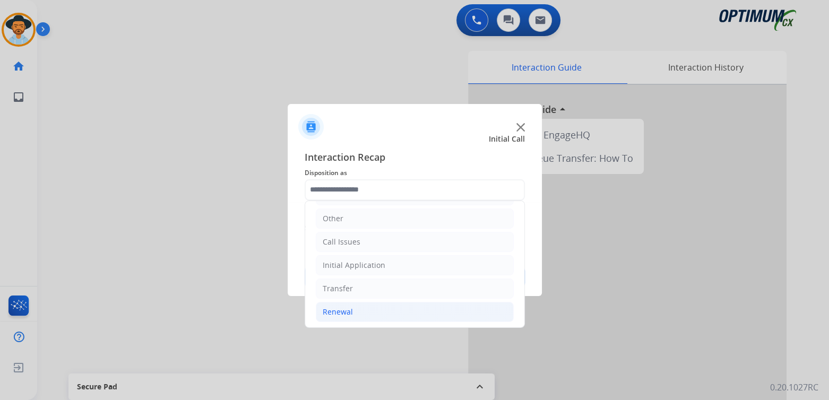
click at [342, 313] on div "Renewal" at bounding box center [338, 312] width 30 height 11
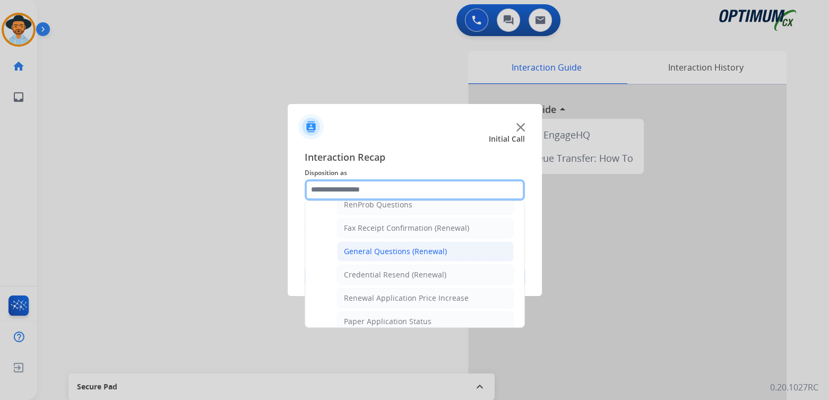
scroll to position [282, 0]
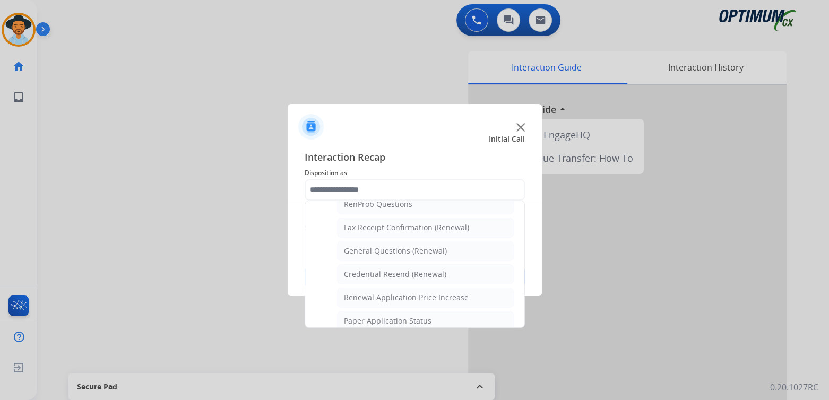
click at [390, 248] on div "General Questions (Renewal)" at bounding box center [395, 251] width 103 height 11
type input "**********"
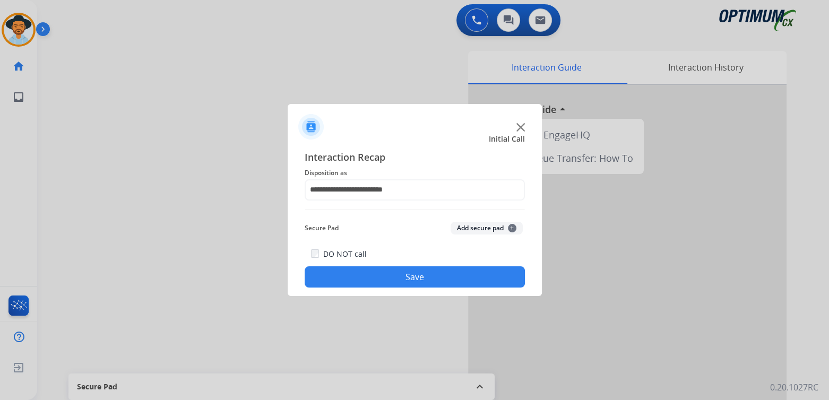
click at [449, 275] on button "Save" at bounding box center [415, 277] width 220 height 21
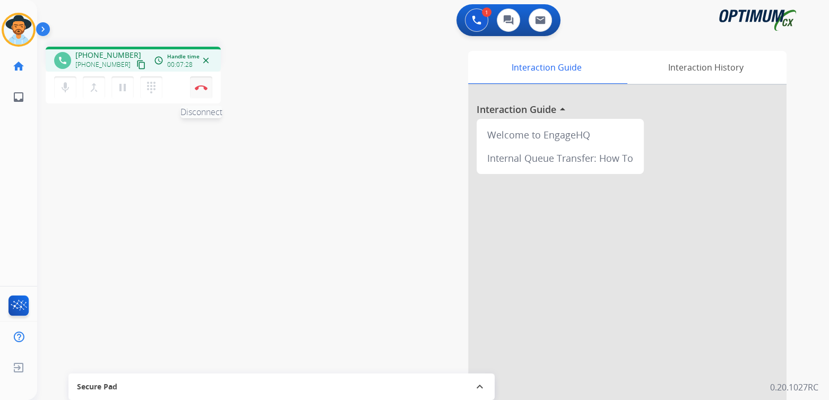
click at [201, 88] on img at bounding box center [201, 87] width 13 height 5
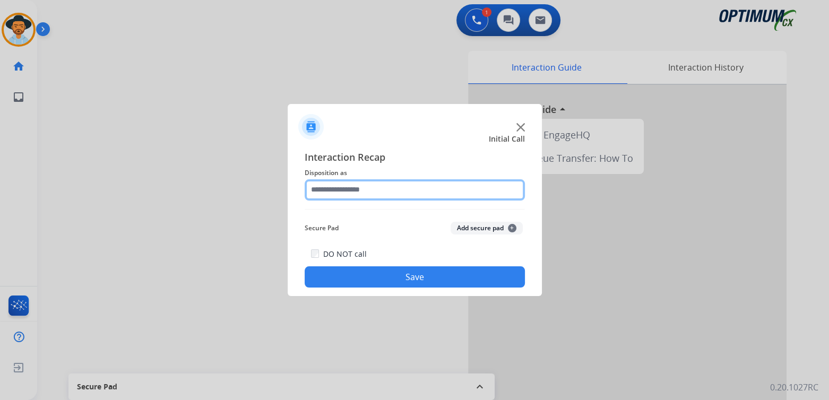
click at [374, 194] on input "text" at bounding box center [415, 189] width 220 height 21
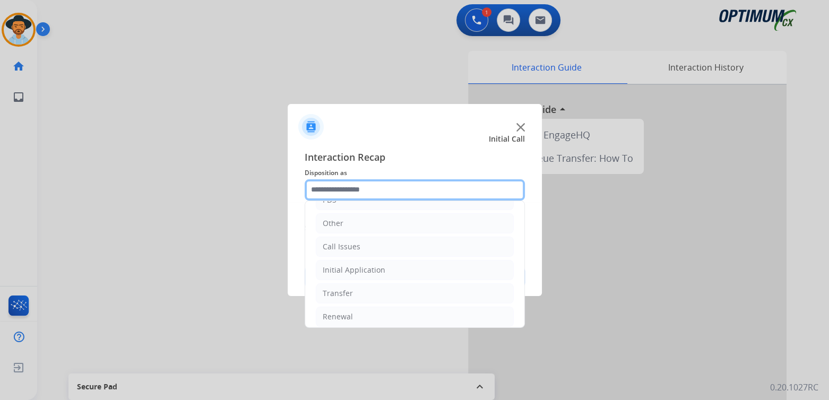
scroll to position [70, 0]
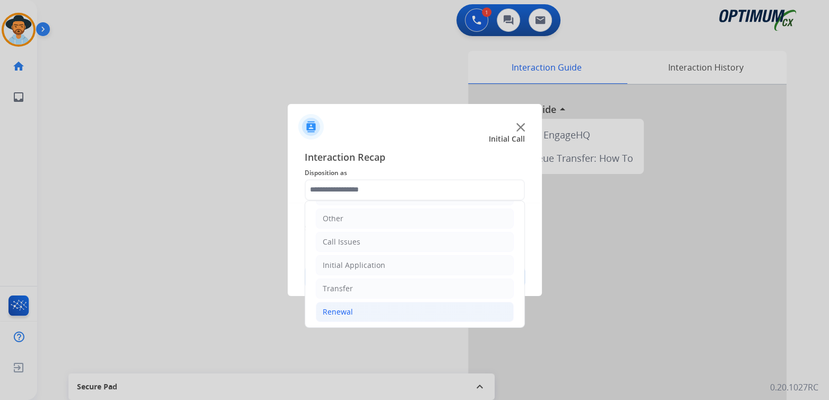
click at [367, 318] on li "Renewal" at bounding box center [415, 312] width 198 height 20
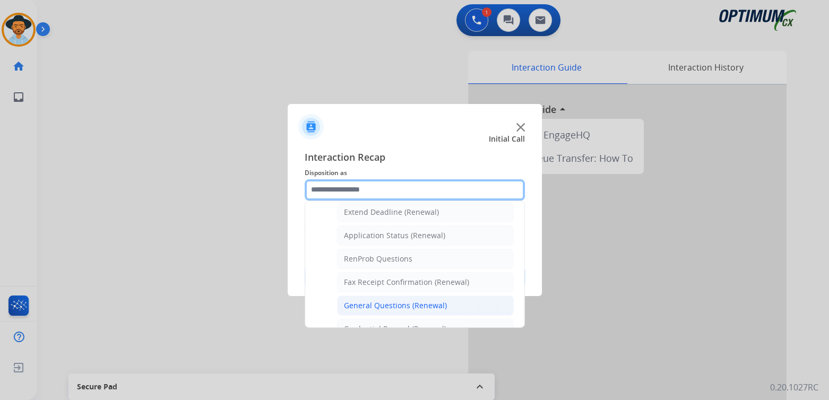
scroll to position [228, 0]
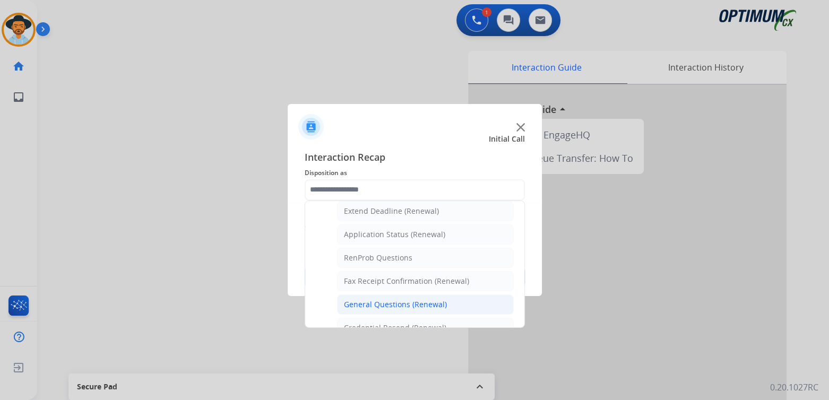
click at [392, 299] on div "General Questions (Renewal)" at bounding box center [395, 304] width 103 height 11
type input "**********"
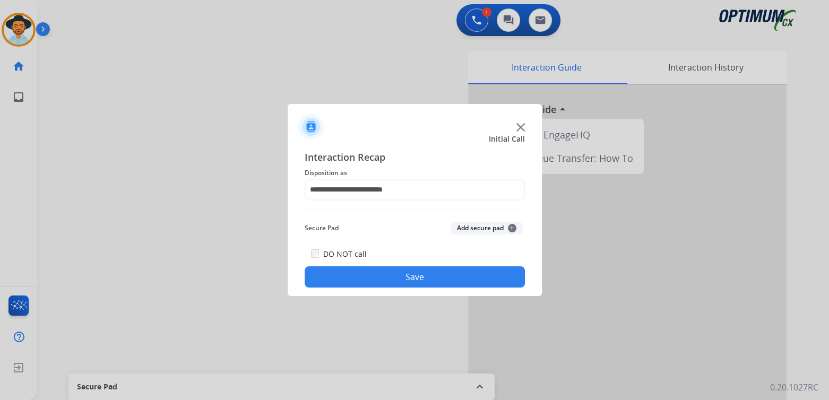
drag, startPoint x: 438, startPoint y: 282, endPoint x: 442, endPoint y: 288, distance: 7.2
click at [438, 286] on button "Save" at bounding box center [415, 277] width 220 height 21
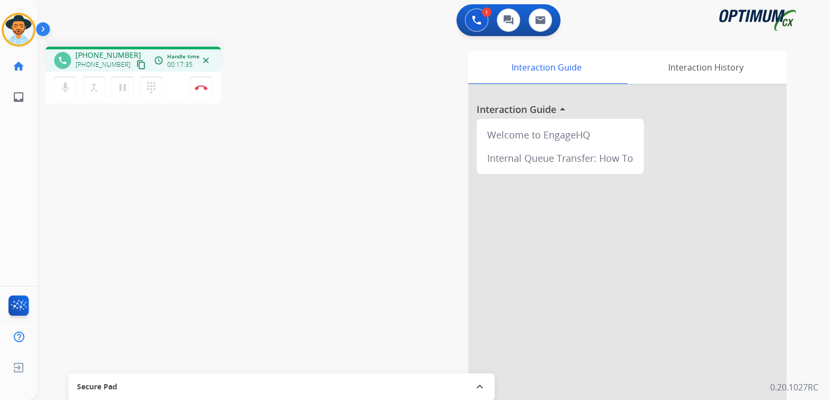
drag, startPoint x: 201, startPoint y: 89, endPoint x: 226, endPoint y: 110, distance: 32.8
click at [201, 89] on img at bounding box center [201, 87] width 13 height 5
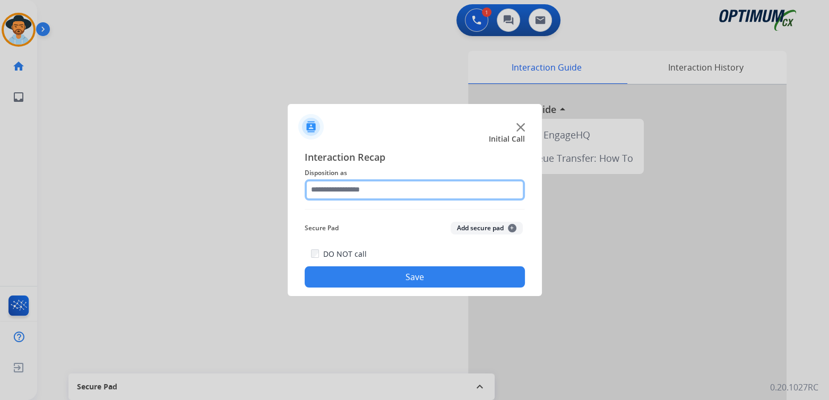
click at [357, 194] on input "text" at bounding box center [415, 189] width 220 height 21
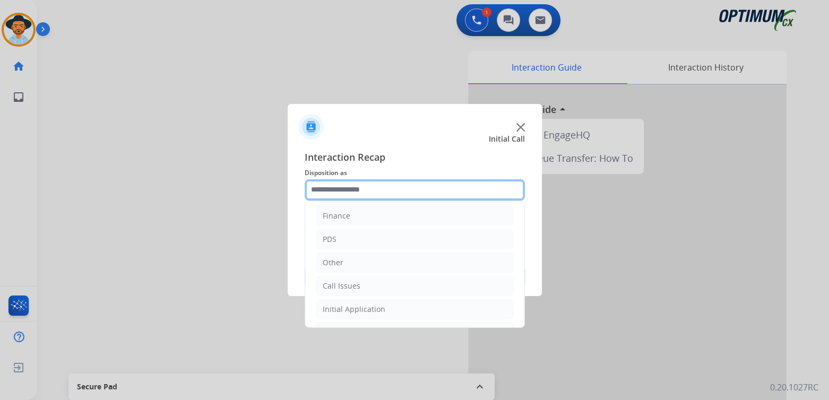
scroll to position [70, 0]
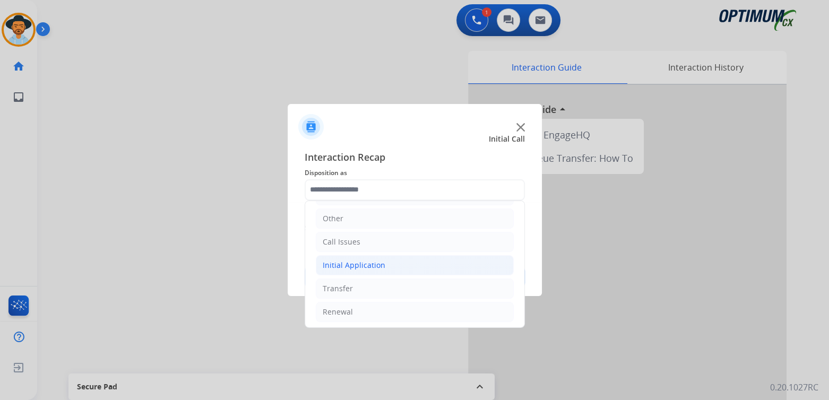
click at [381, 261] on div "Initial Application" at bounding box center [354, 265] width 63 height 11
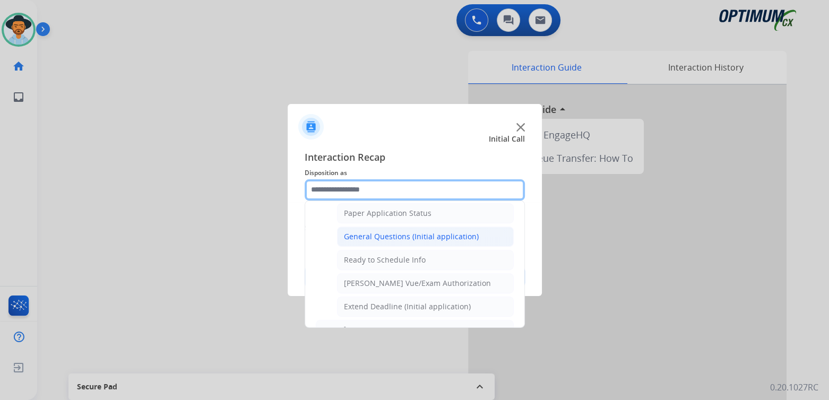
scroll to position [600, 0]
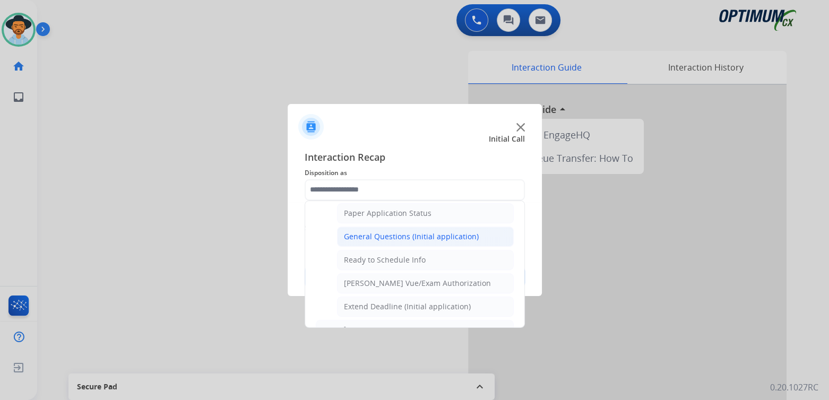
click at [392, 231] on div "General Questions (Initial application)" at bounding box center [411, 236] width 135 height 11
type input "**********"
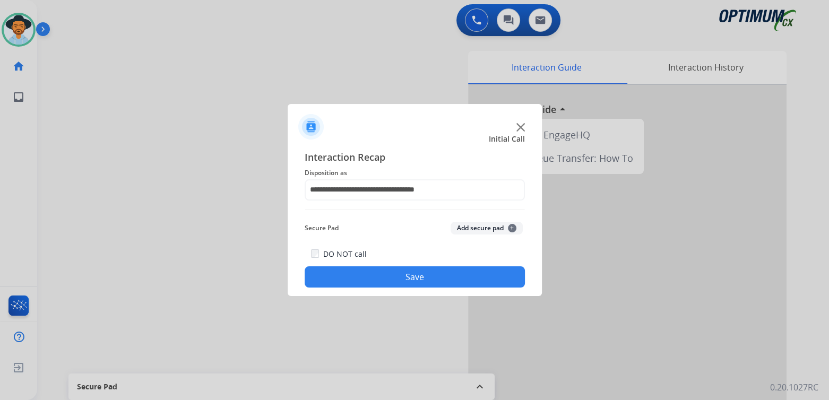
click at [457, 267] on button "Save" at bounding box center [415, 277] width 220 height 21
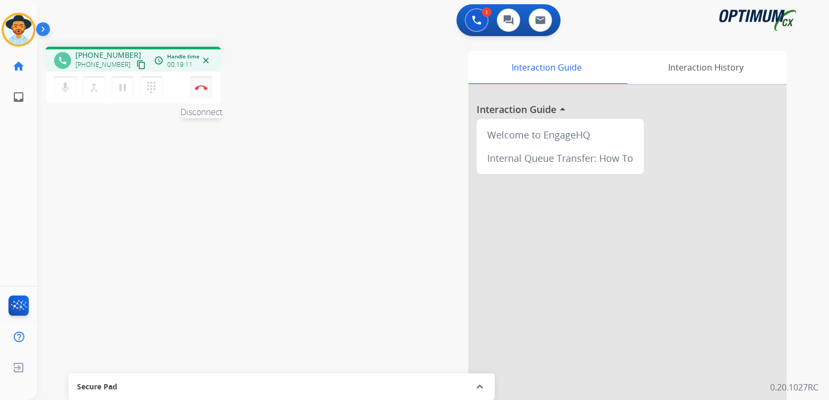
click at [202, 88] on img at bounding box center [201, 87] width 13 height 5
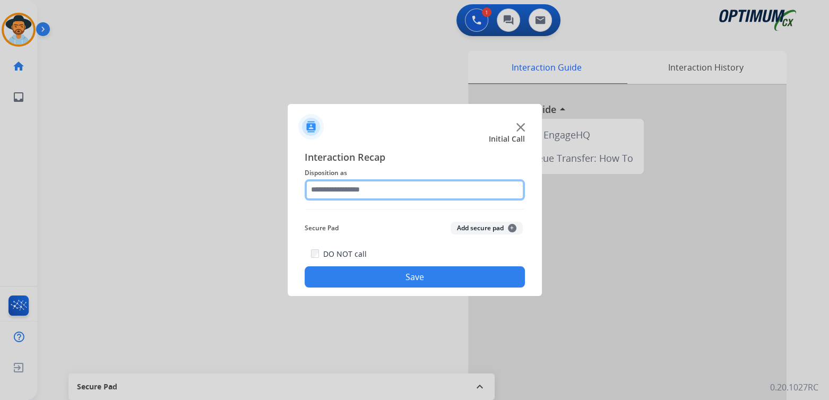
click at [339, 180] on input "text" at bounding box center [415, 189] width 220 height 21
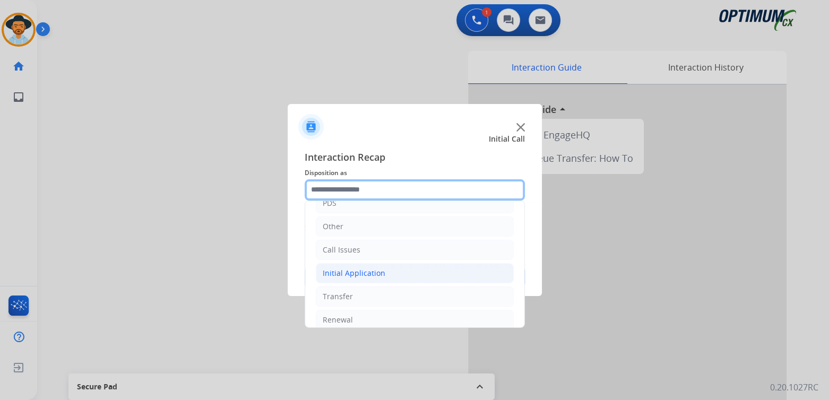
scroll to position [70, 0]
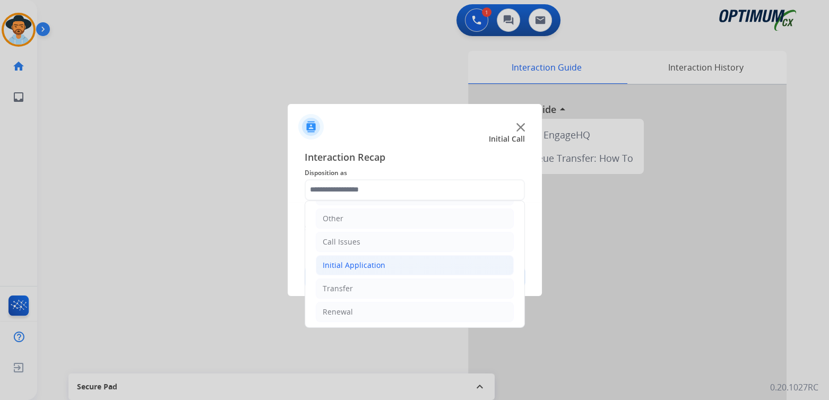
click at [366, 262] on div "Initial Application" at bounding box center [354, 265] width 63 height 11
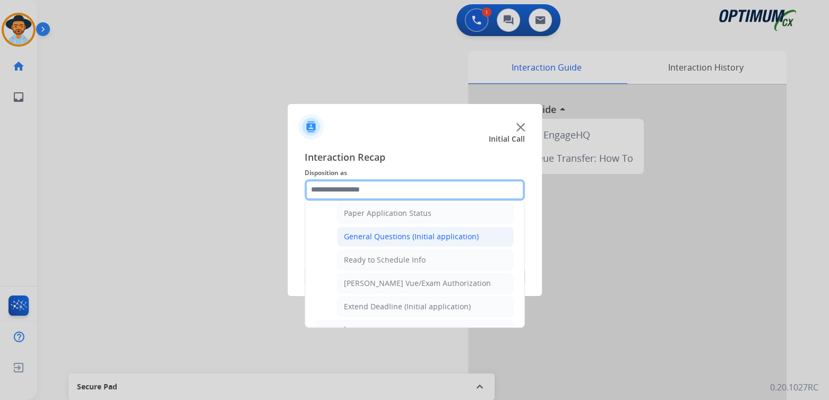
scroll to position [601, 0]
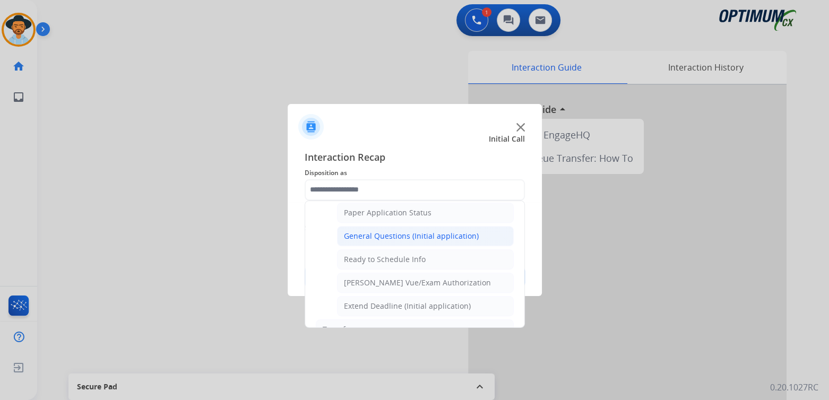
click at [395, 231] on div "General Questions (Initial application)" at bounding box center [411, 236] width 135 height 11
type input "**********"
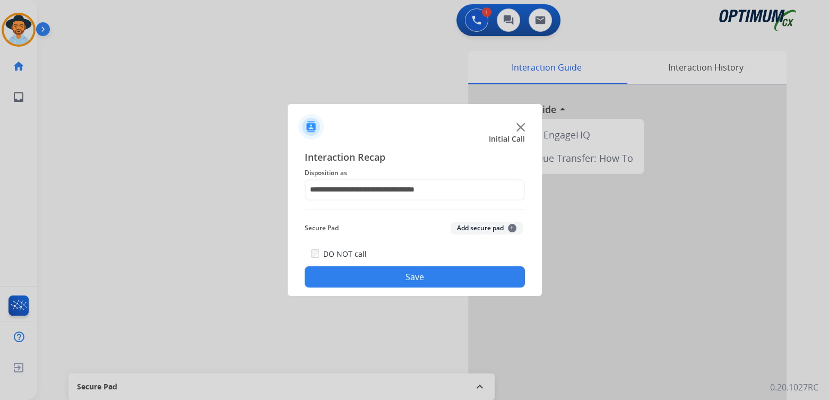
click at [464, 274] on button "Save" at bounding box center [415, 277] width 220 height 21
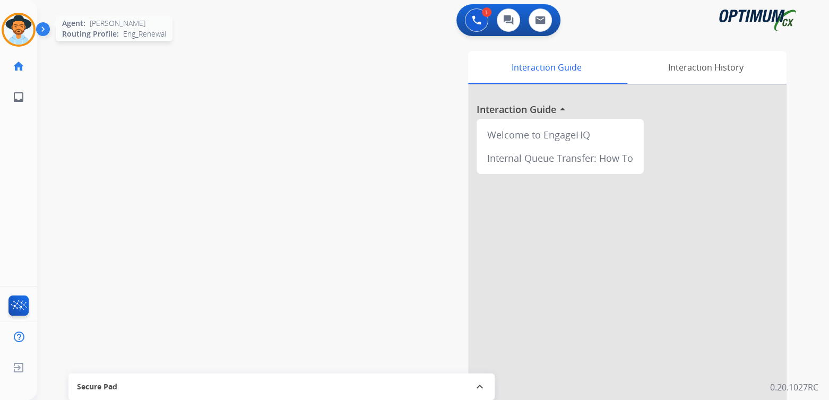
click at [13, 24] on img at bounding box center [19, 30] width 30 height 30
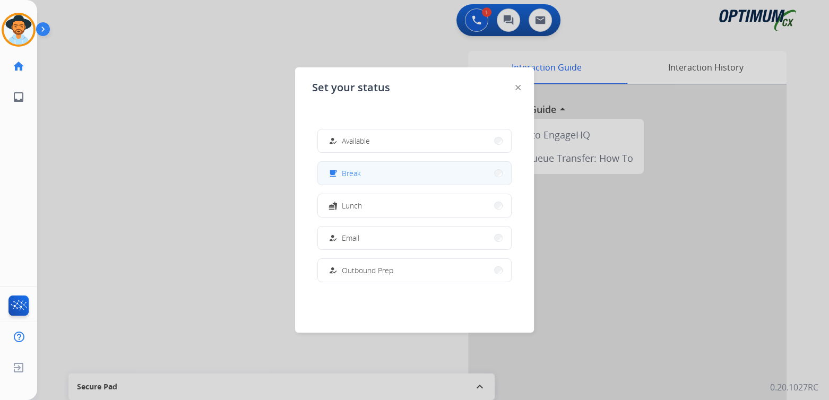
click at [359, 174] on span "Break" at bounding box center [351, 173] width 19 height 11
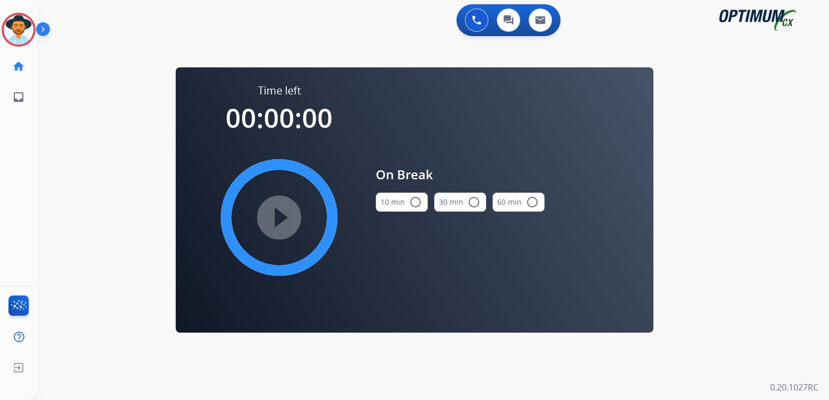
click at [420, 204] on mat-icon "radio_button_unchecked" at bounding box center [415, 202] width 13 height 13
click at [282, 215] on mat-icon "play_circle_filled" at bounding box center [279, 217] width 13 height 13
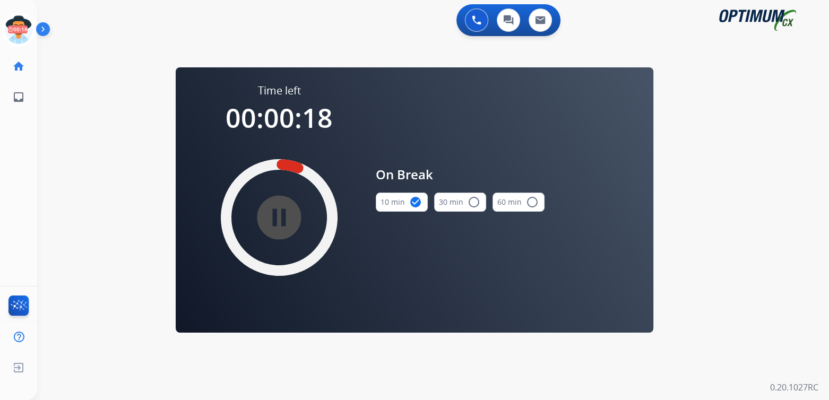
drag, startPoint x: 16, startPoint y: 28, endPoint x: 42, endPoint y: 27, distance: 26.0
click at [16, 28] on icon at bounding box center [19, 30] width 35 height 35
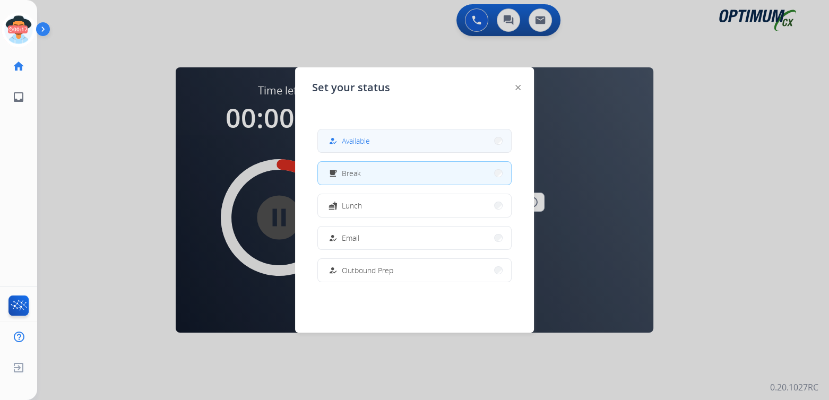
click at [366, 144] on span "Available" at bounding box center [356, 140] width 28 height 11
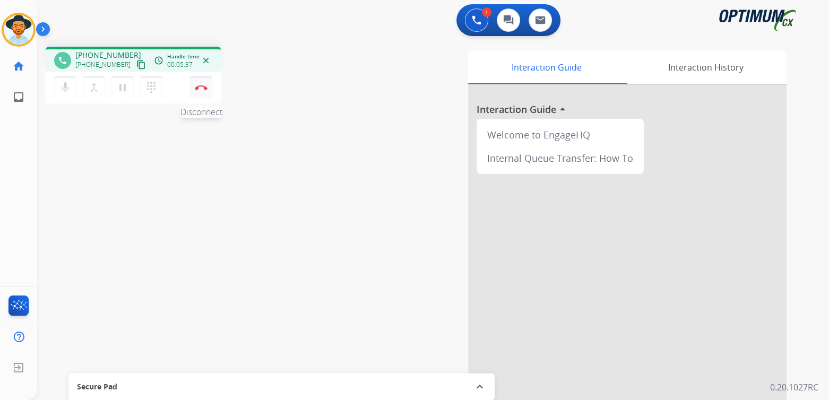
click at [198, 82] on button "Disconnect" at bounding box center [201, 87] width 22 height 22
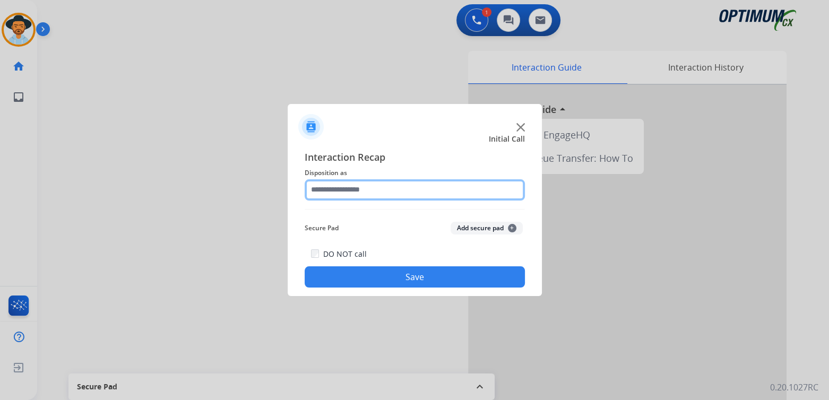
click at [362, 191] on input "text" at bounding box center [415, 189] width 220 height 21
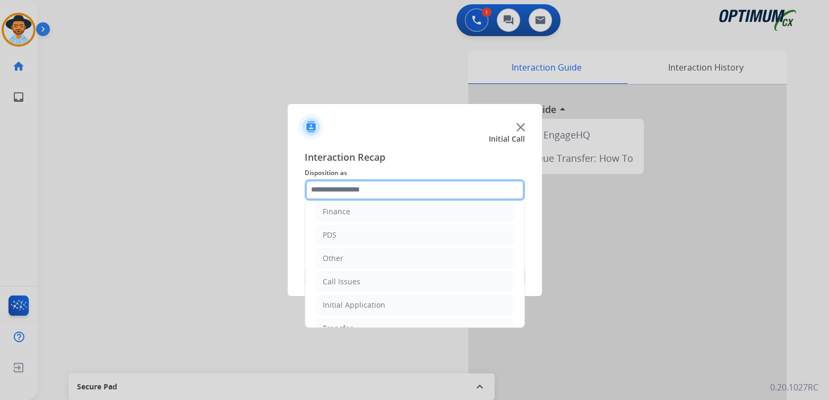
scroll to position [70, 0]
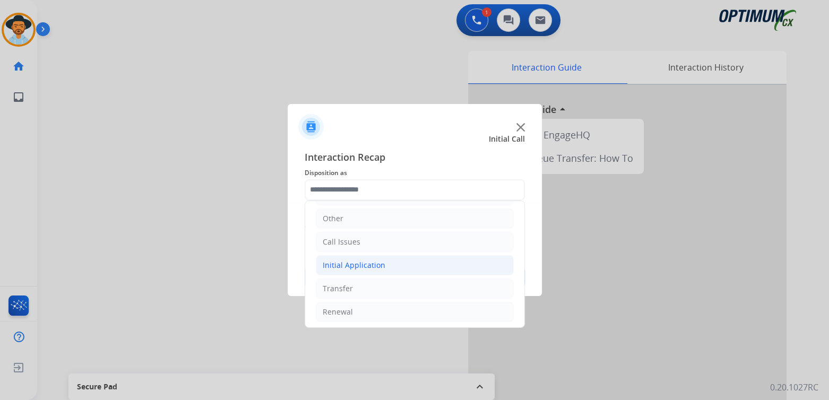
click at [364, 261] on div "Initial Application" at bounding box center [354, 265] width 63 height 11
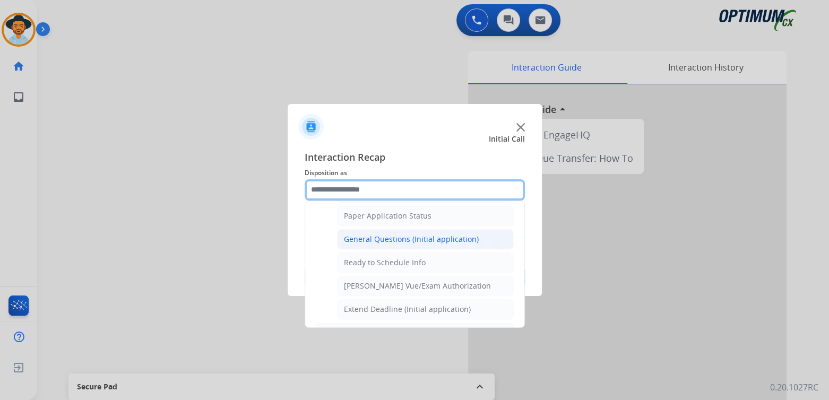
scroll to position [598, 0]
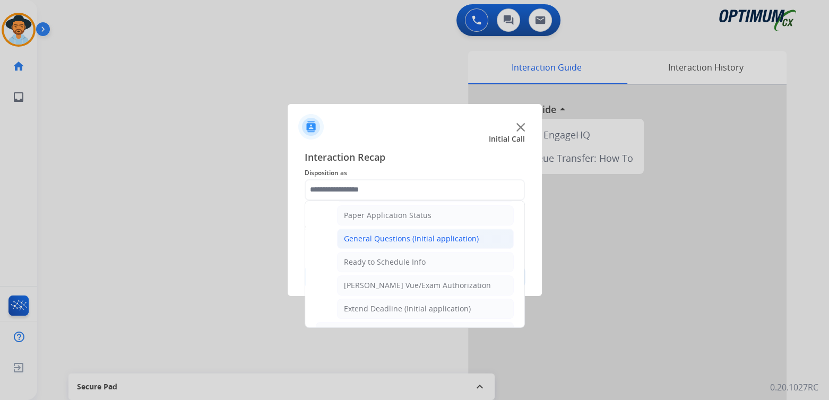
click at [397, 234] on div "General Questions (Initial application)" at bounding box center [411, 239] width 135 height 11
type input "**********"
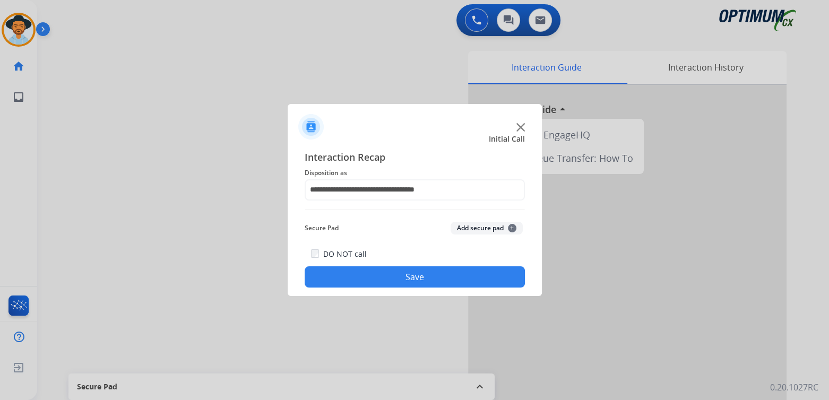
click at [487, 277] on button "Save" at bounding box center [415, 277] width 220 height 21
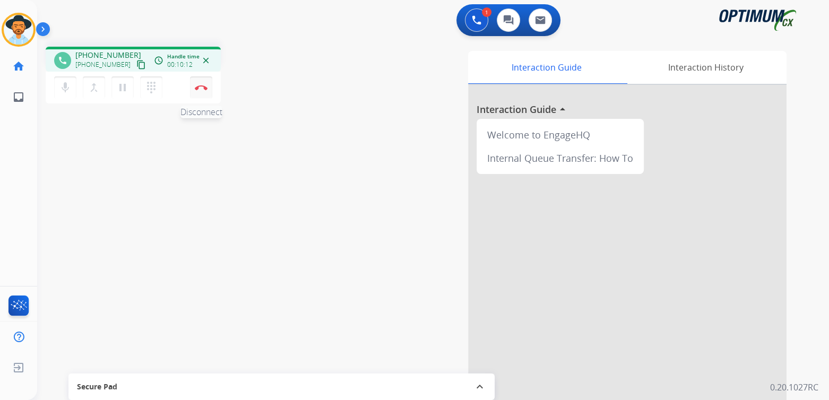
click at [210, 84] on button "Disconnect" at bounding box center [201, 87] width 22 height 22
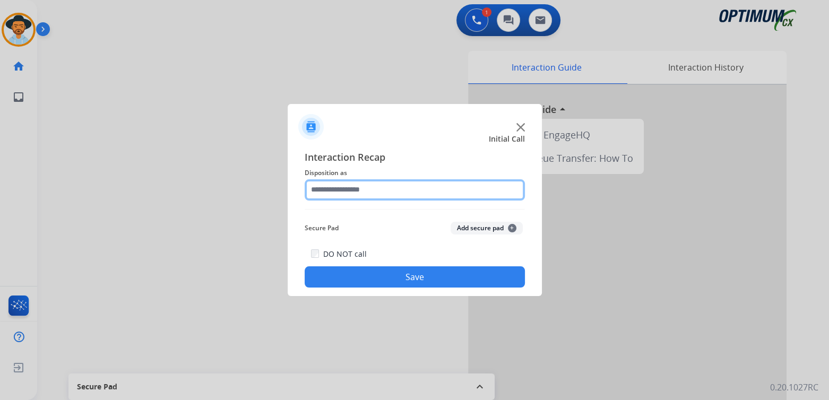
click at [397, 196] on input "text" at bounding box center [415, 189] width 220 height 21
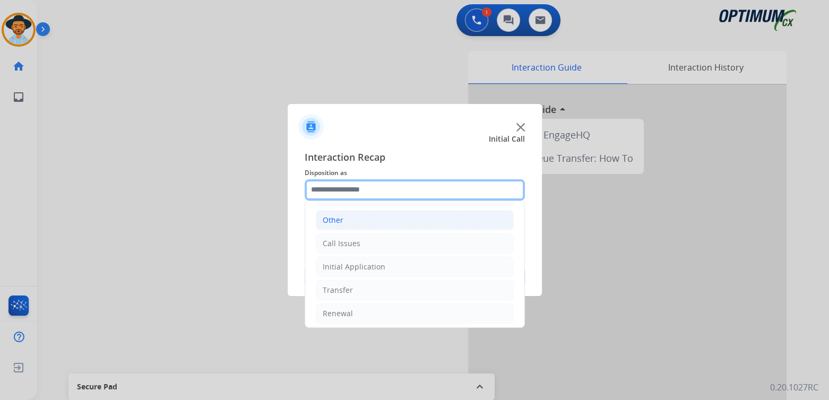
scroll to position [70, 0]
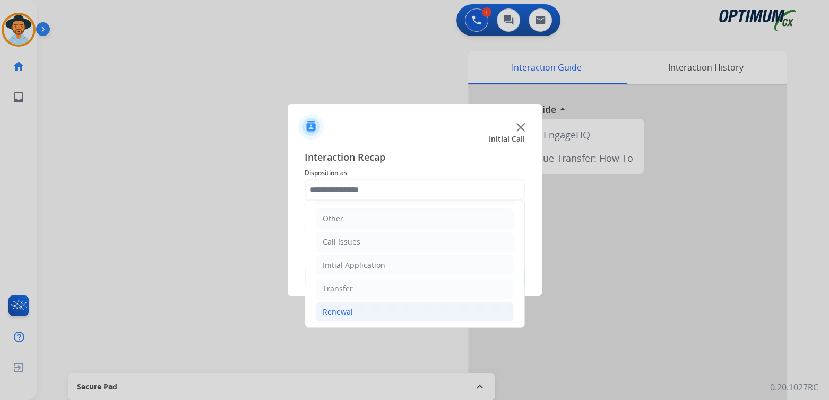
click at [350, 311] on div "Renewal" at bounding box center [338, 312] width 30 height 11
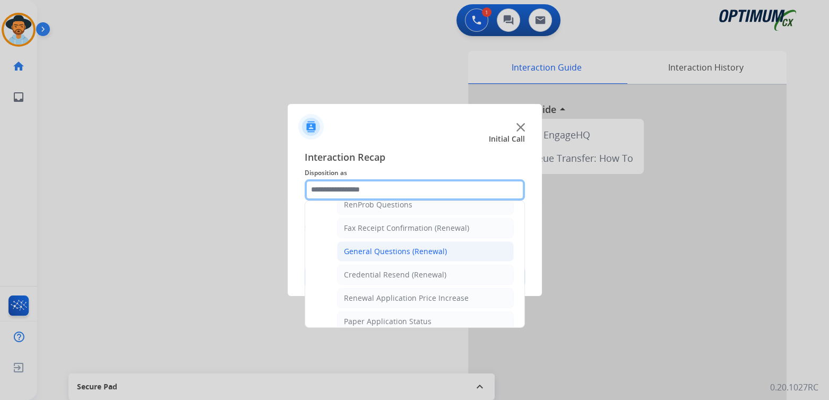
scroll to position [282, 0]
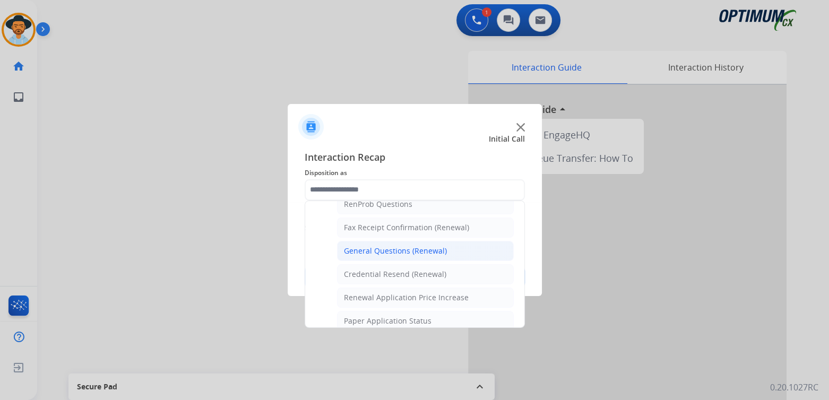
click at [378, 250] on div "General Questions (Renewal)" at bounding box center [395, 251] width 103 height 11
type input "**********"
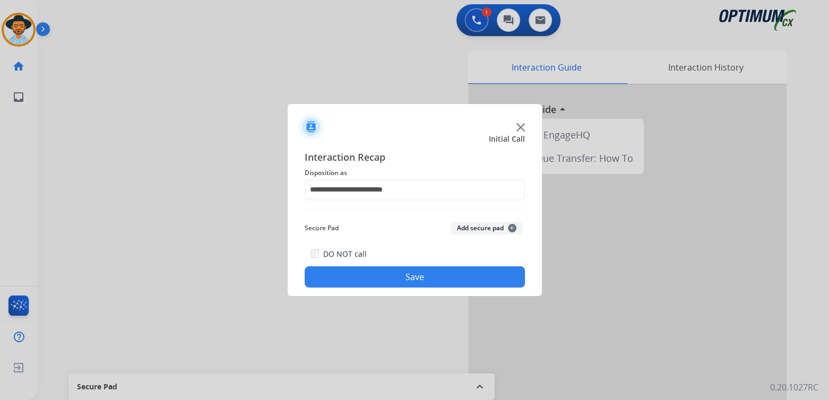
click at [450, 269] on button "Save" at bounding box center [415, 277] width 220 height 21
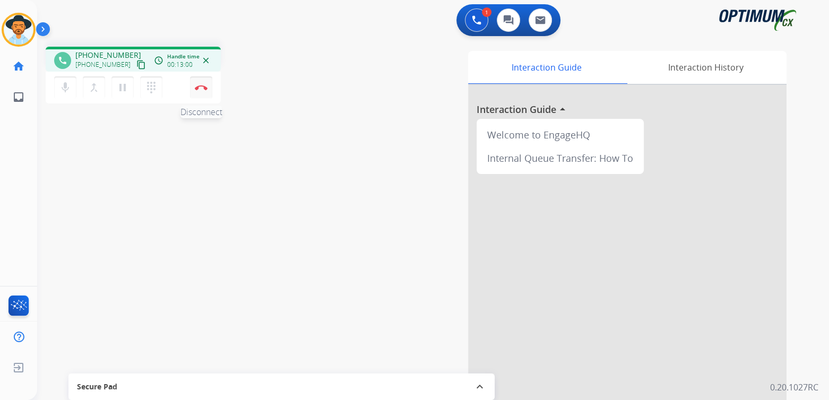
drag, startPoint x: 198, startPoint y: 91, endPoint x: 205, endPoint y: 88, distance: 8.6
click at [198, 90] on button "Disconnect" at bounding box center [201, 87] width 22 height 22
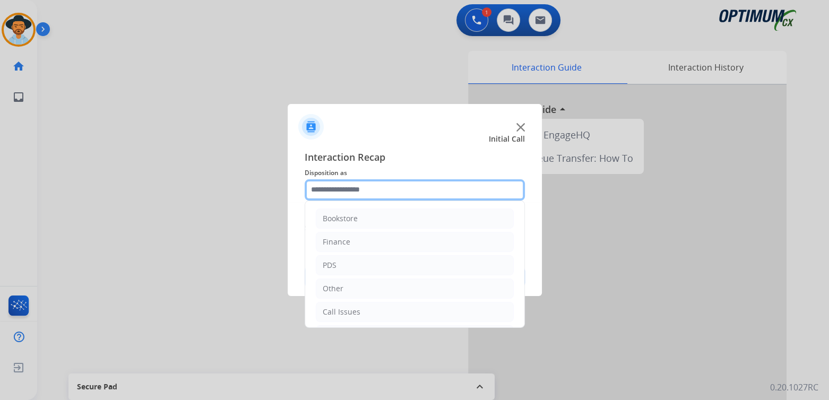
click at [376, 196] on input "text" at bounding box center [415, 189] width 220 height 21
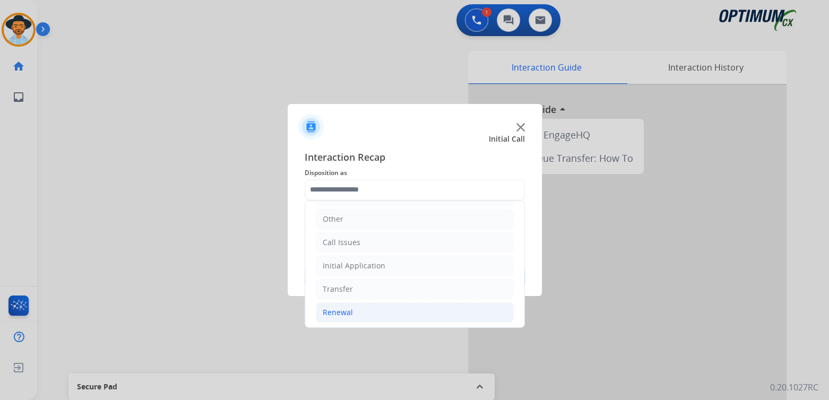
click at [351, 306] on li "Renewal" at bounding box center [415, 313] width 198 height 20
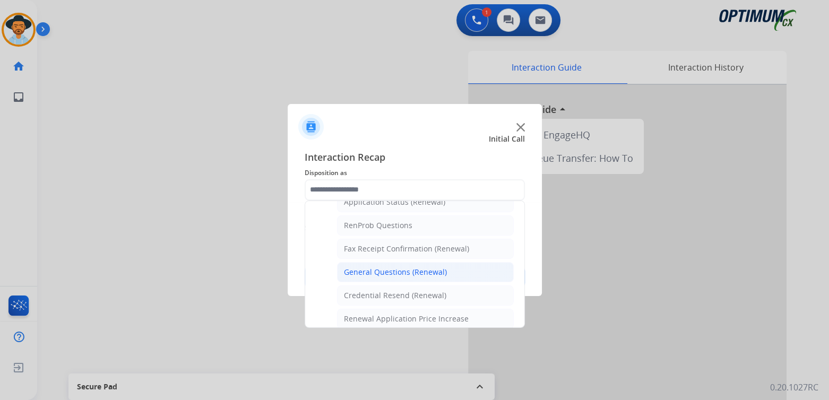
scroll to position [263, 0]
click at [383, 265] on div "General Questions (Renewal)" at bounding box center [395, 270] width 103 height 11
type input "**********"
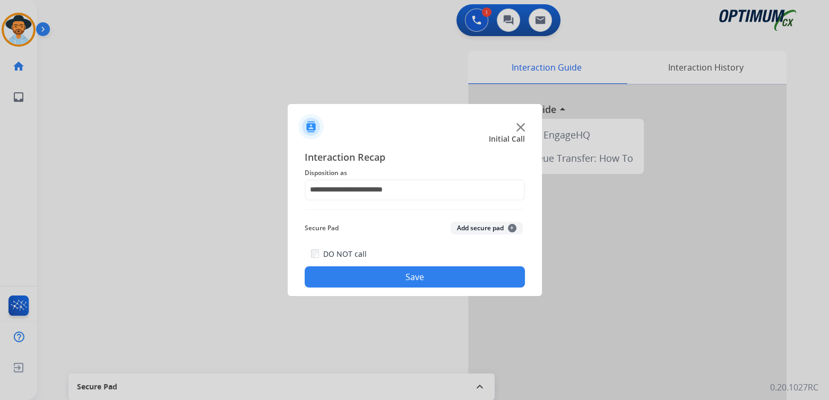
click at [455, 276] on button "Save" at bounding box center [415, 277] width 220 height 21
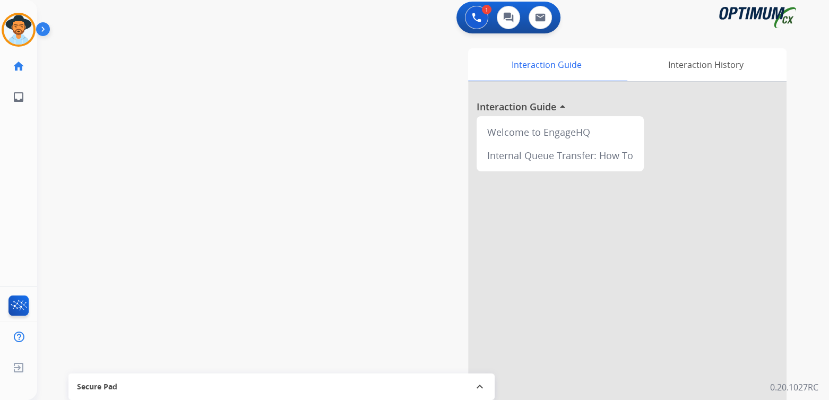
scroll to position [3, 0]
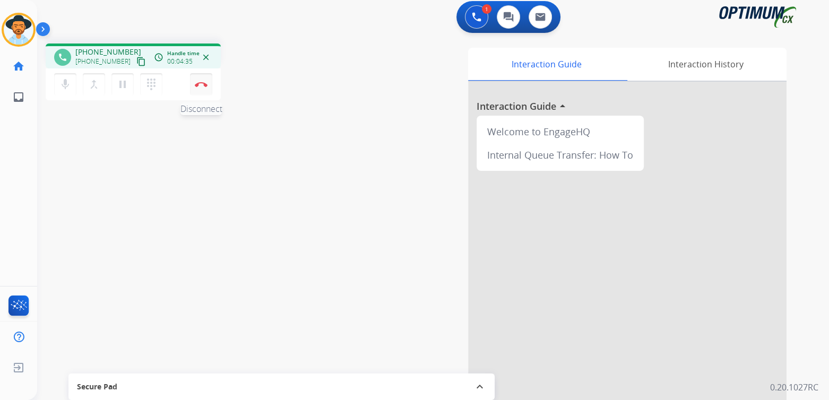
click at [203, 87] on button "Disconnect" at bounding box center [201, 84] width 22 height 22
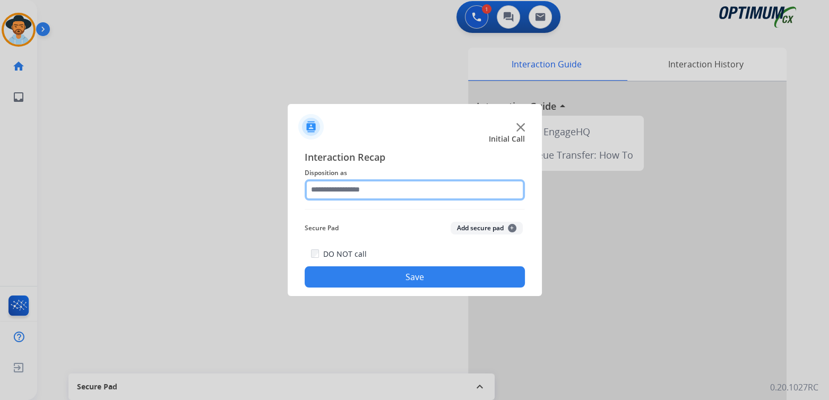
click at [378, 188] on input "text" at bounding box center [415, 189] width 220 height 21
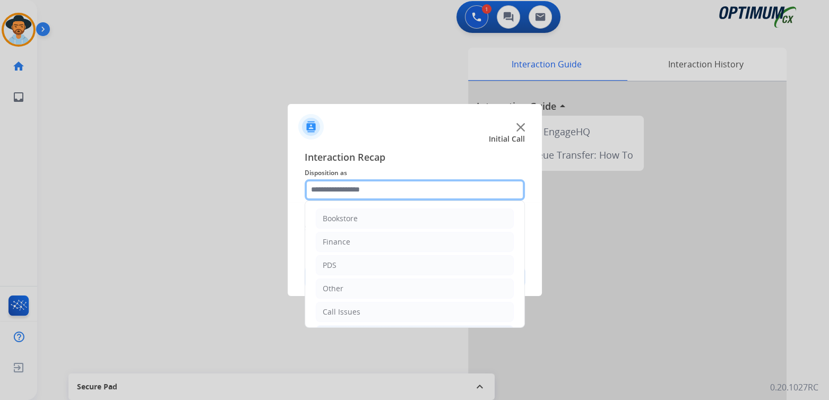
scroll to position [70, 0]
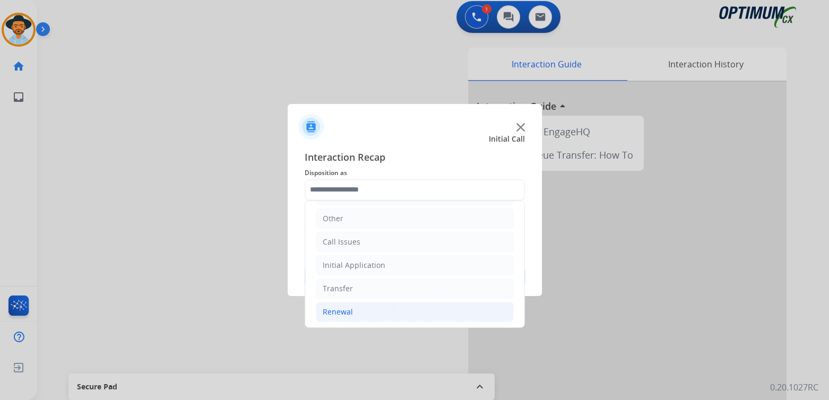
click at [357, 314] on li "Renewal" at bounding box center [415, 312] width 198 height 20
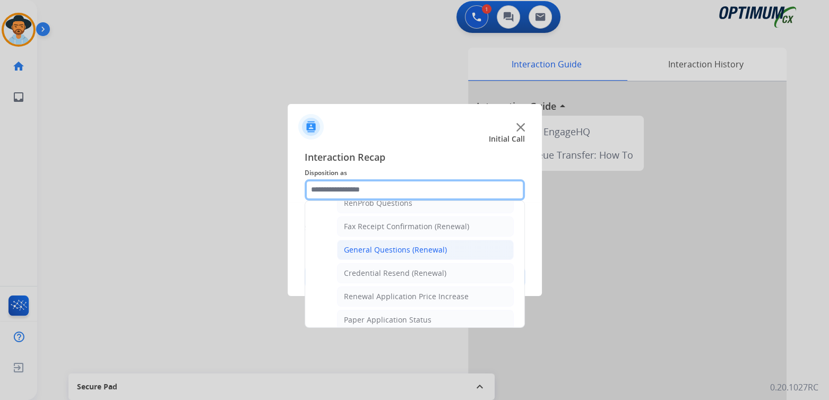
scroll to position [284, 0]
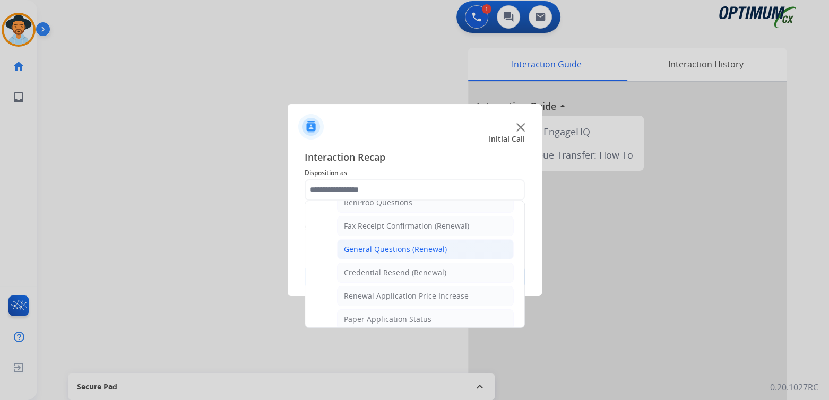
click at [380, 245] on div "General Questions (Renewal)" at bounding box center [395, 249] width 103 height 11
type input "**********"
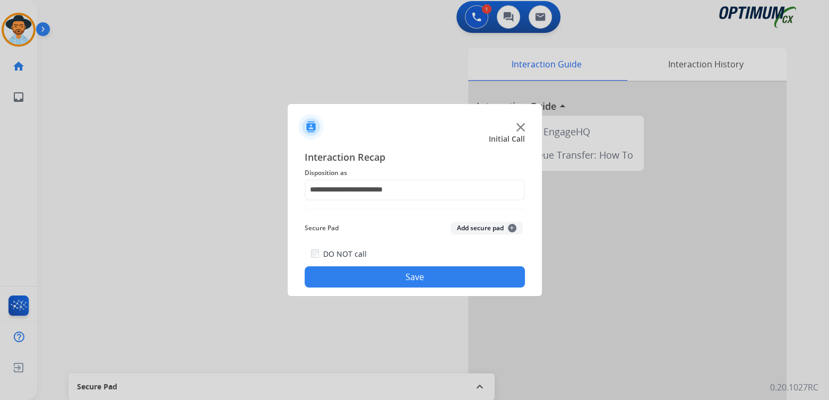
click at [435, 279] on button "Save" at bounding box center [415, 277] width 220 height 21
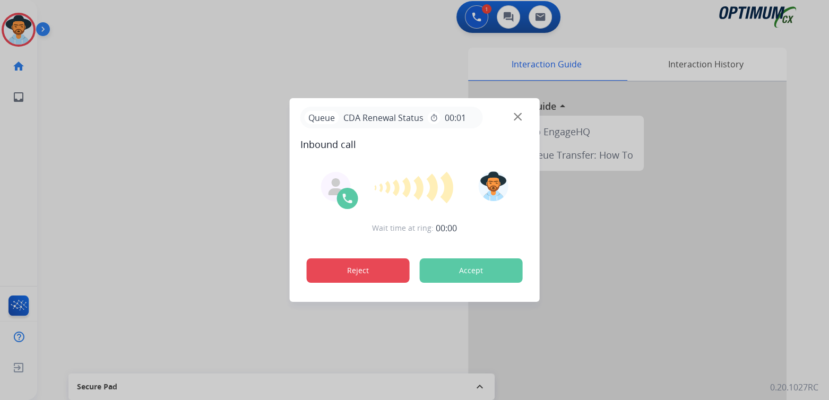
click at [325, 270] on button "Reject" at bounding box center [358, 271] width 103 height 24
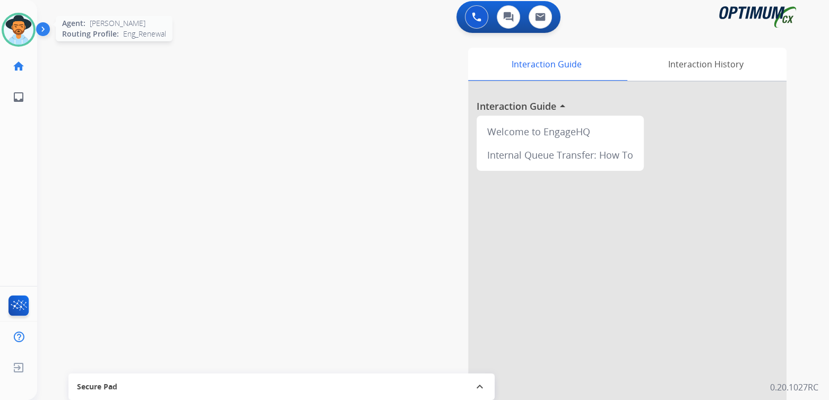
click at [23, 18] on img at bounding box center [19, 30] width 30 height 30
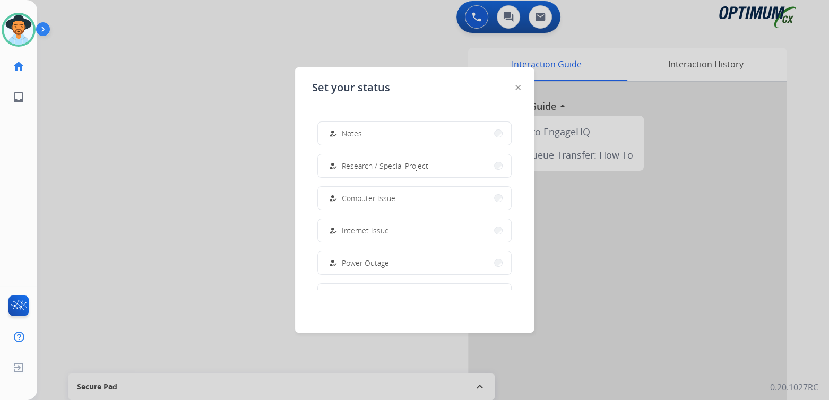
scroll to position [264, 0]
click at [362, 265] on span "Offline" at bounding box center [353, 265] width 22 height 11
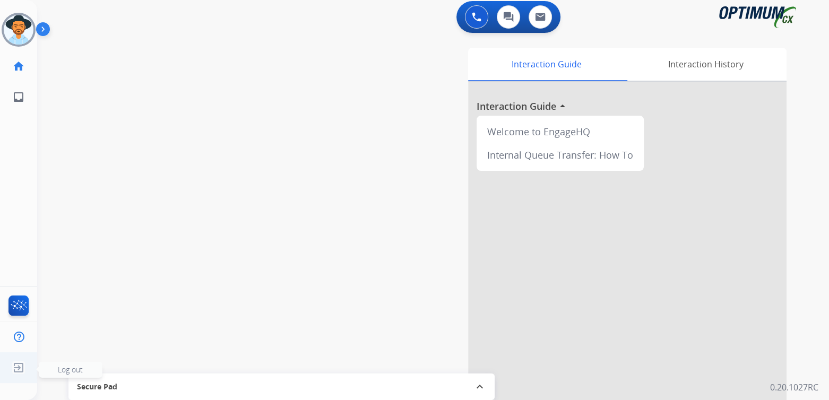
click at [22, 370] on img at bounding box center [18, 368] width 19 height 20
